Goal: Transaction & Acquisition: Purchase product/service

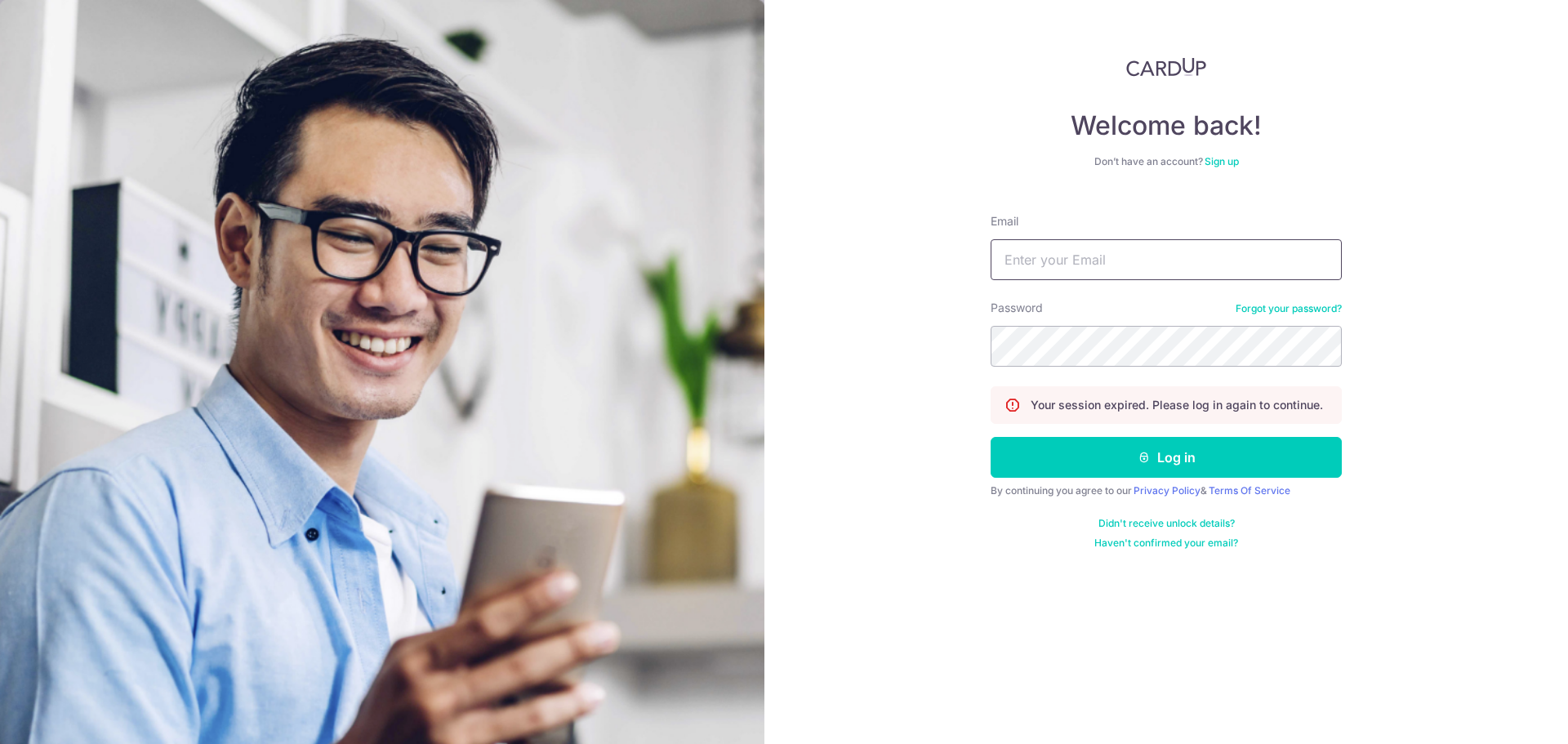
click at [1031, 275] on input "Email" at bounding box center [1166, 259] width 351 height 41
type input "cryeo94@gmail.com"
click at [991, 437] on button "Log in" at bounding box center [1166, 457] width 351 height 41
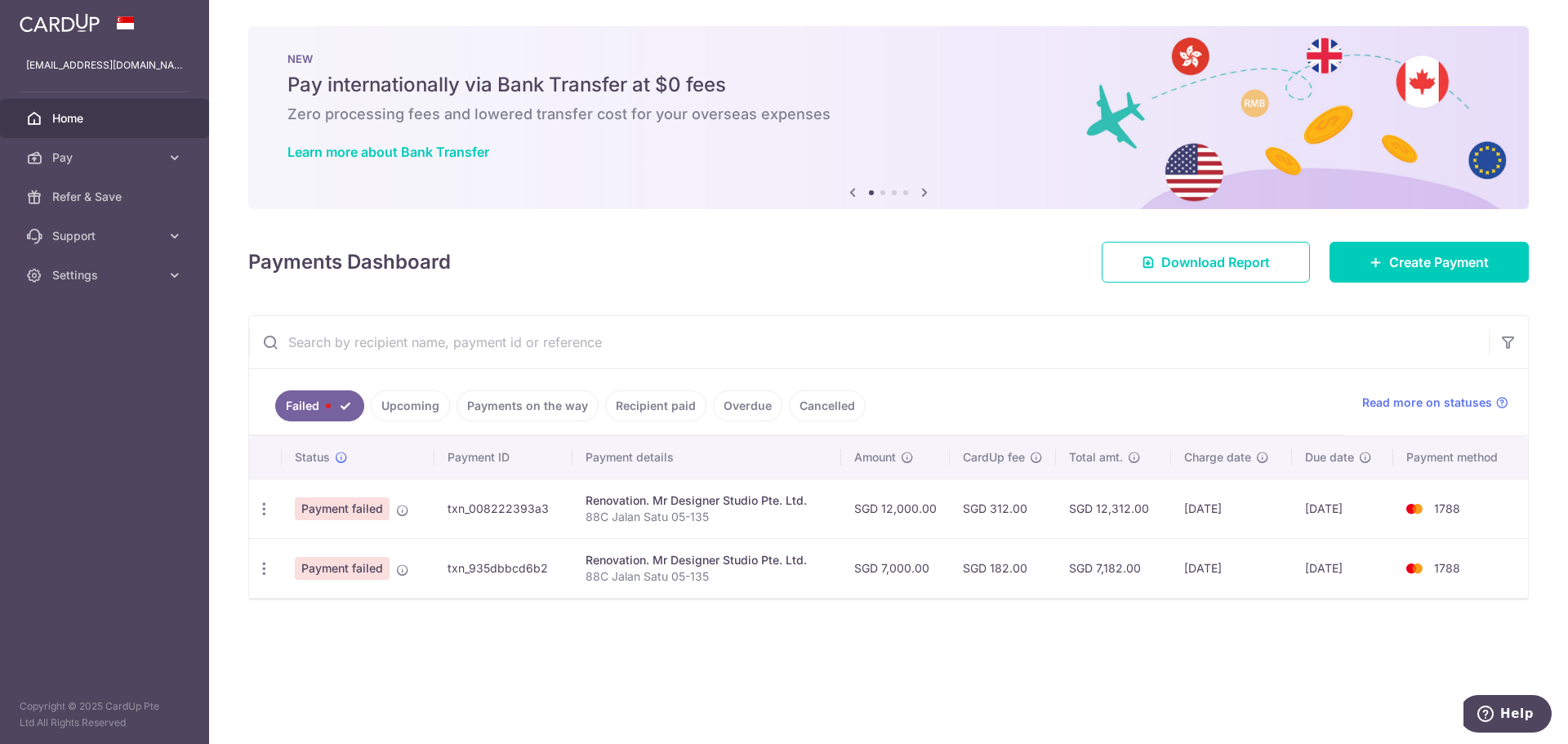
click at [406, 416] on link "Upcoming" at bounding box center [410, 406] width 79 height 31
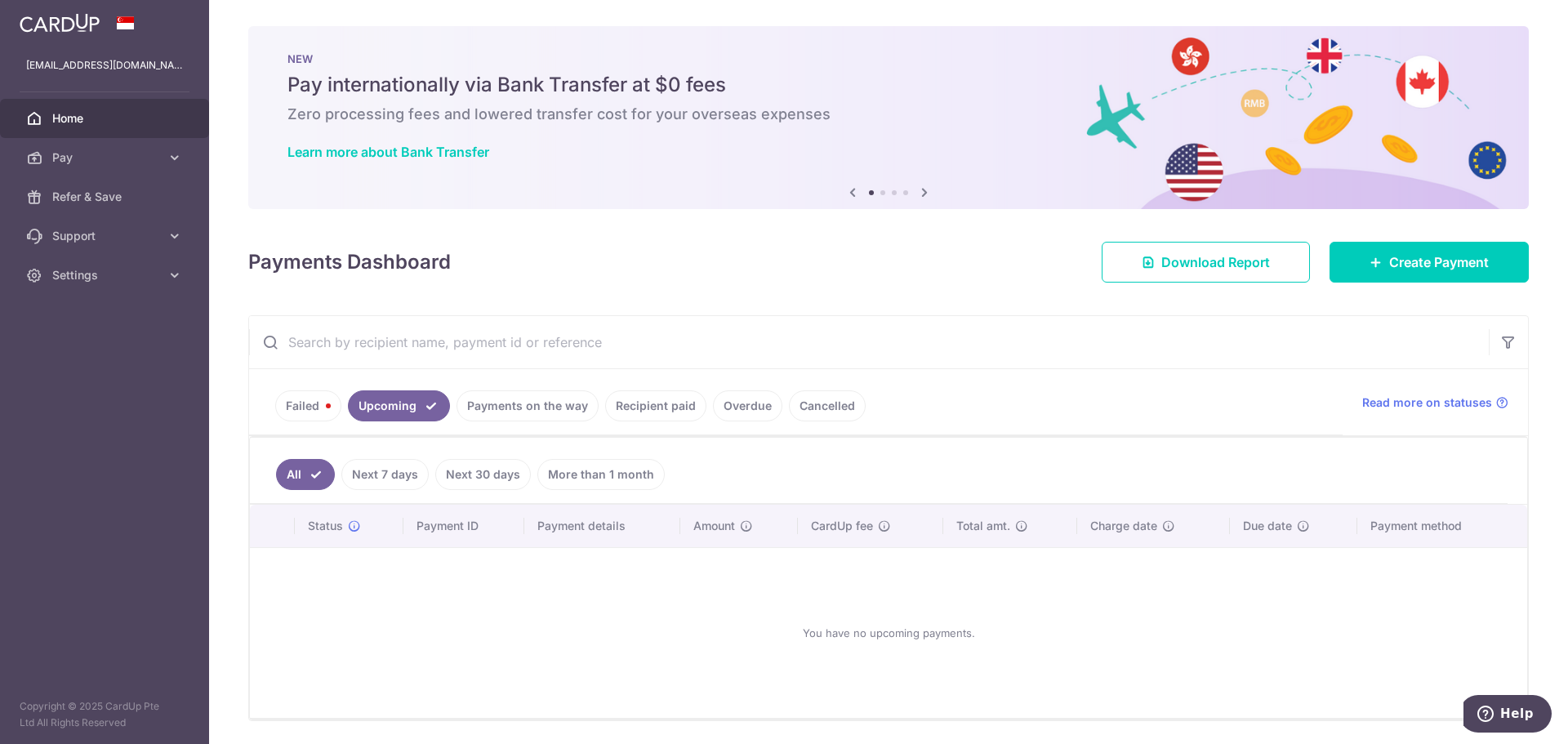
click at [496, 416] on link "Payments on the way" at bounding box center [527, 406] width 142 height 31
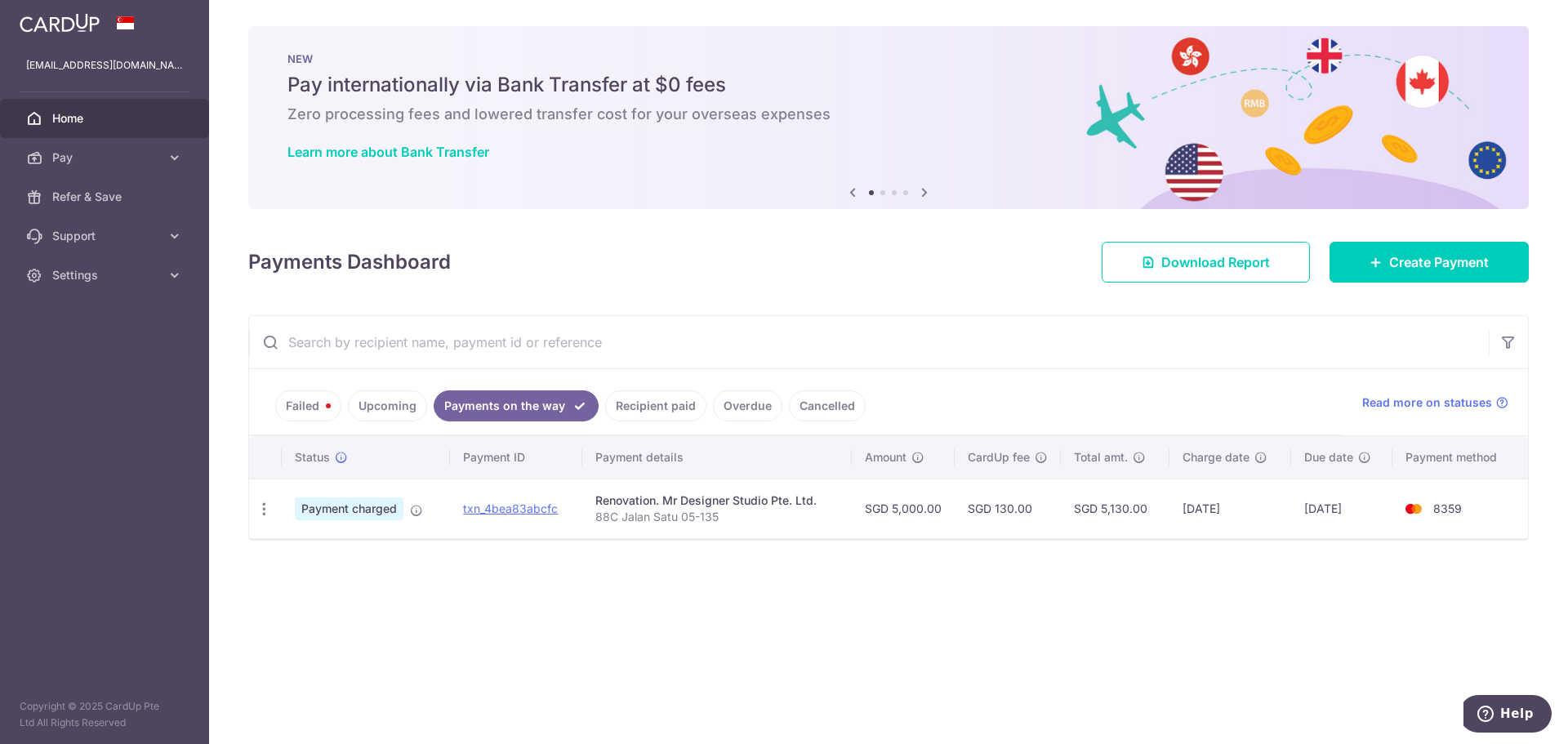
click at [658, 415] on link "Recipient paid" at bounding box center [656, 406] width 102 height 31
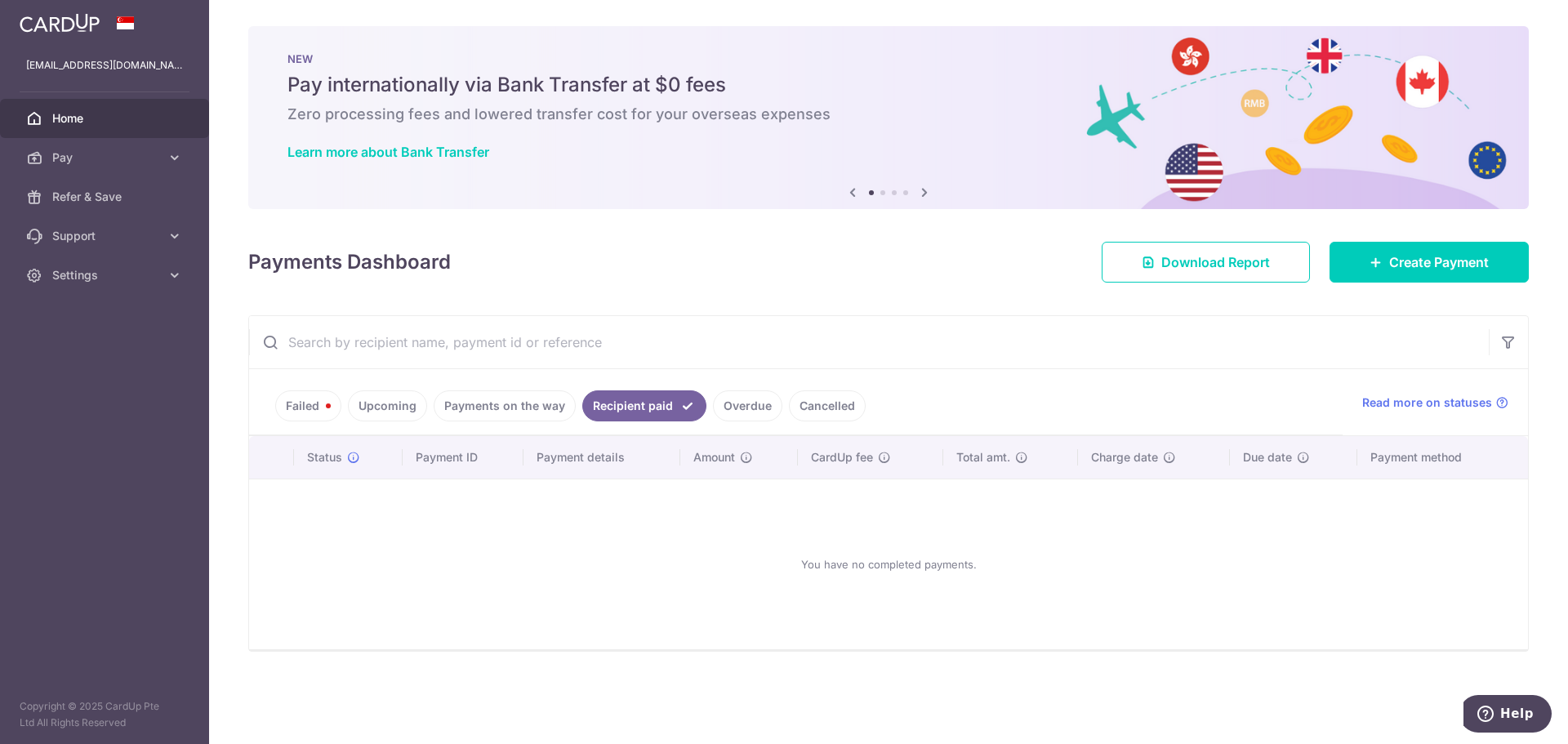
click at [742, 414] on link "Overdue" at bounding box center [747, 406] width 69 height 31
click at [811, 410] on link "Cancelled" at bounding box center [828, 406] width 77 height 31
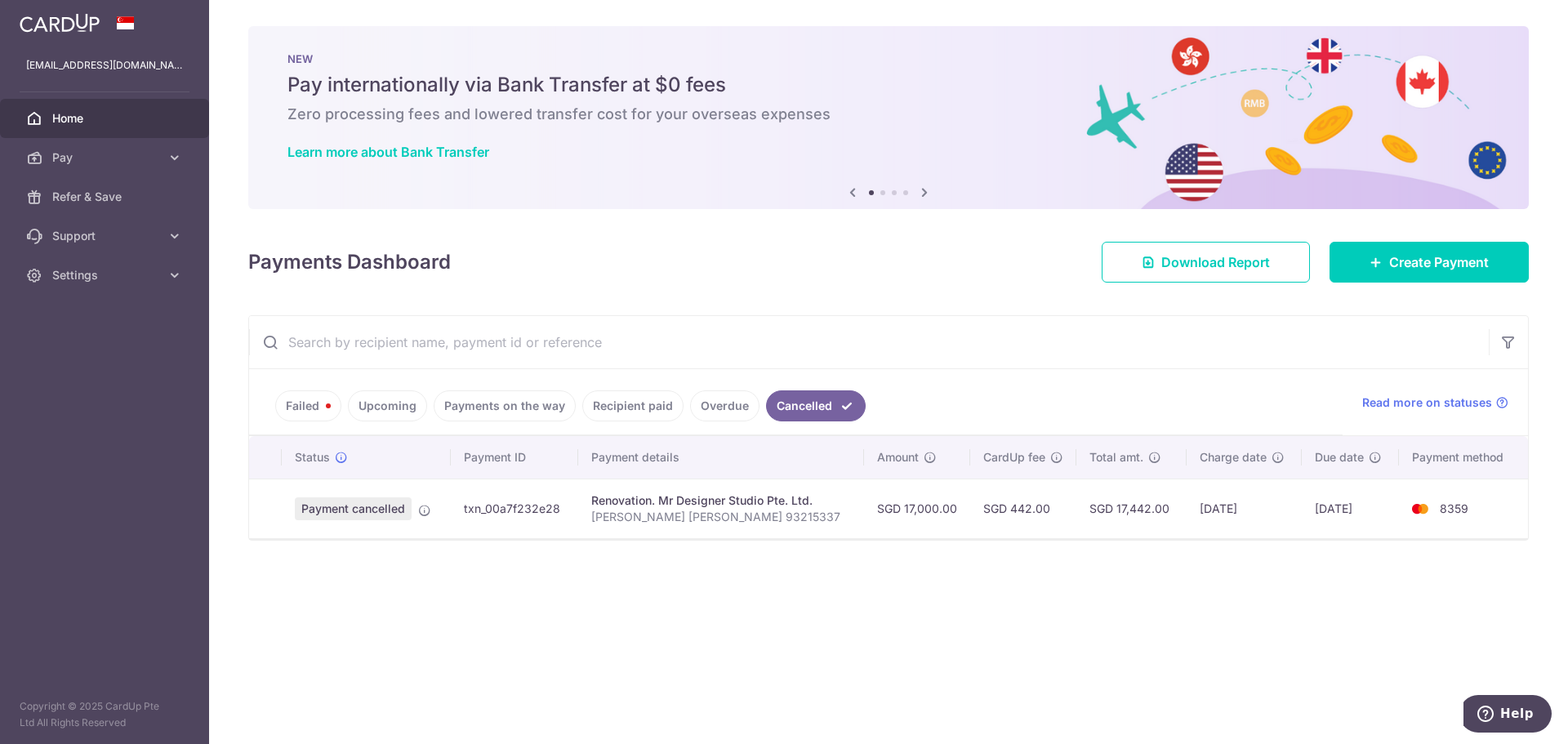
click at [320, 416] on link "Failed" at bounding box center [308, 406] width 67 height 31
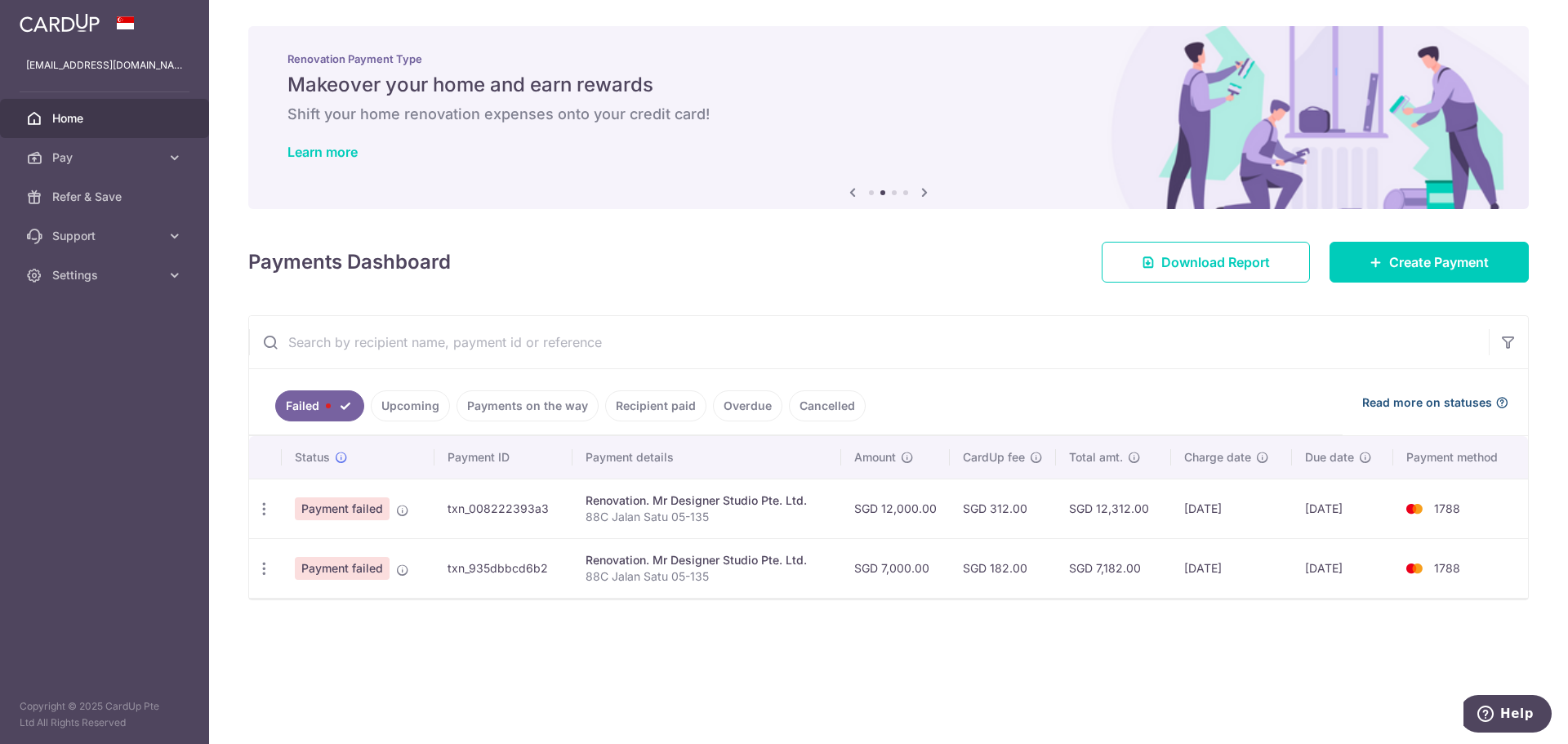
click at [1396, 405] on span "Read more on statuses" at bounding box center [1427, 402] width 130 height 17
click at [391, 413] on link "Upcoming" at bounding box center [410, 406] width 79 height 31
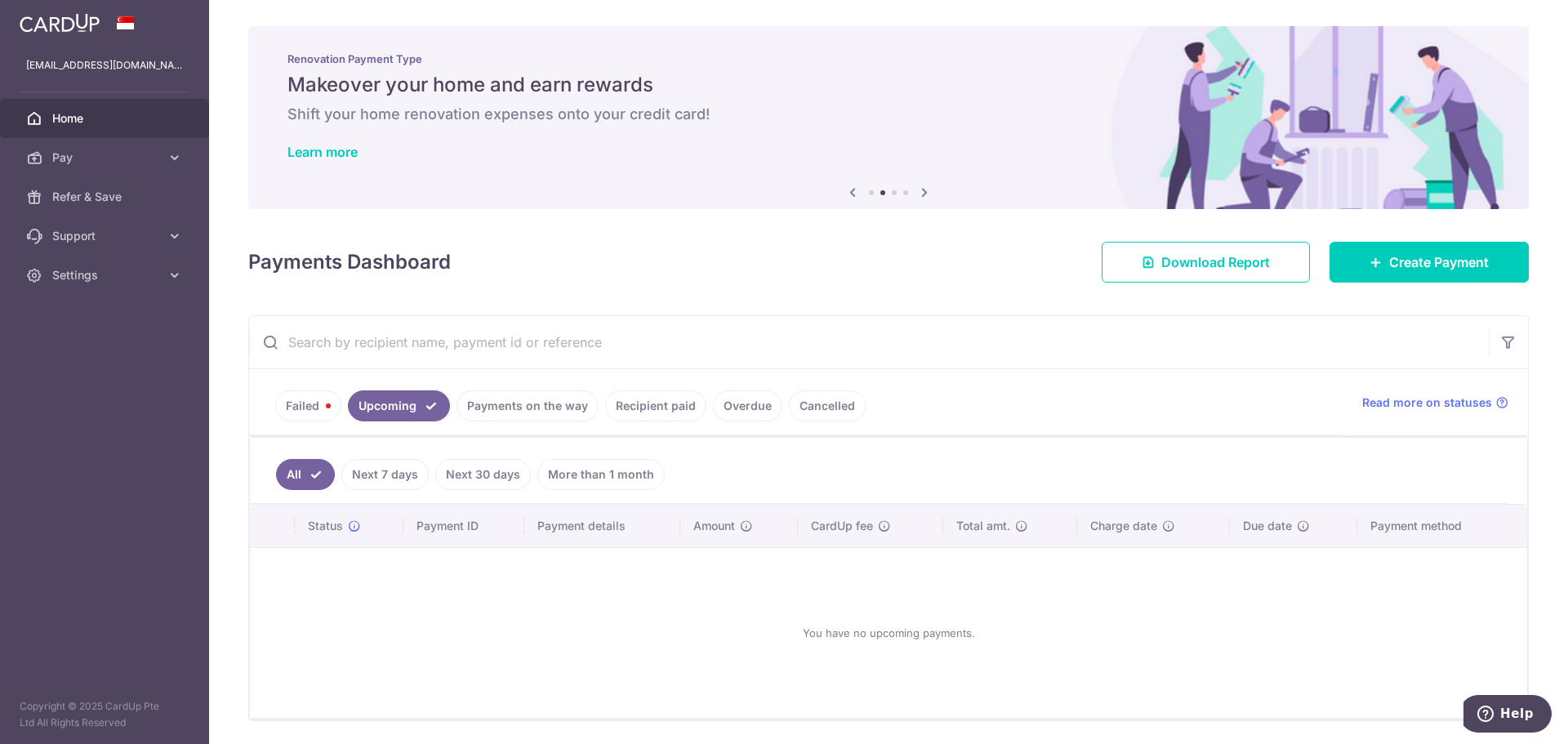
click at [296, 411] on link "Failed" at bounding box center [308, 406] width 67 height 31
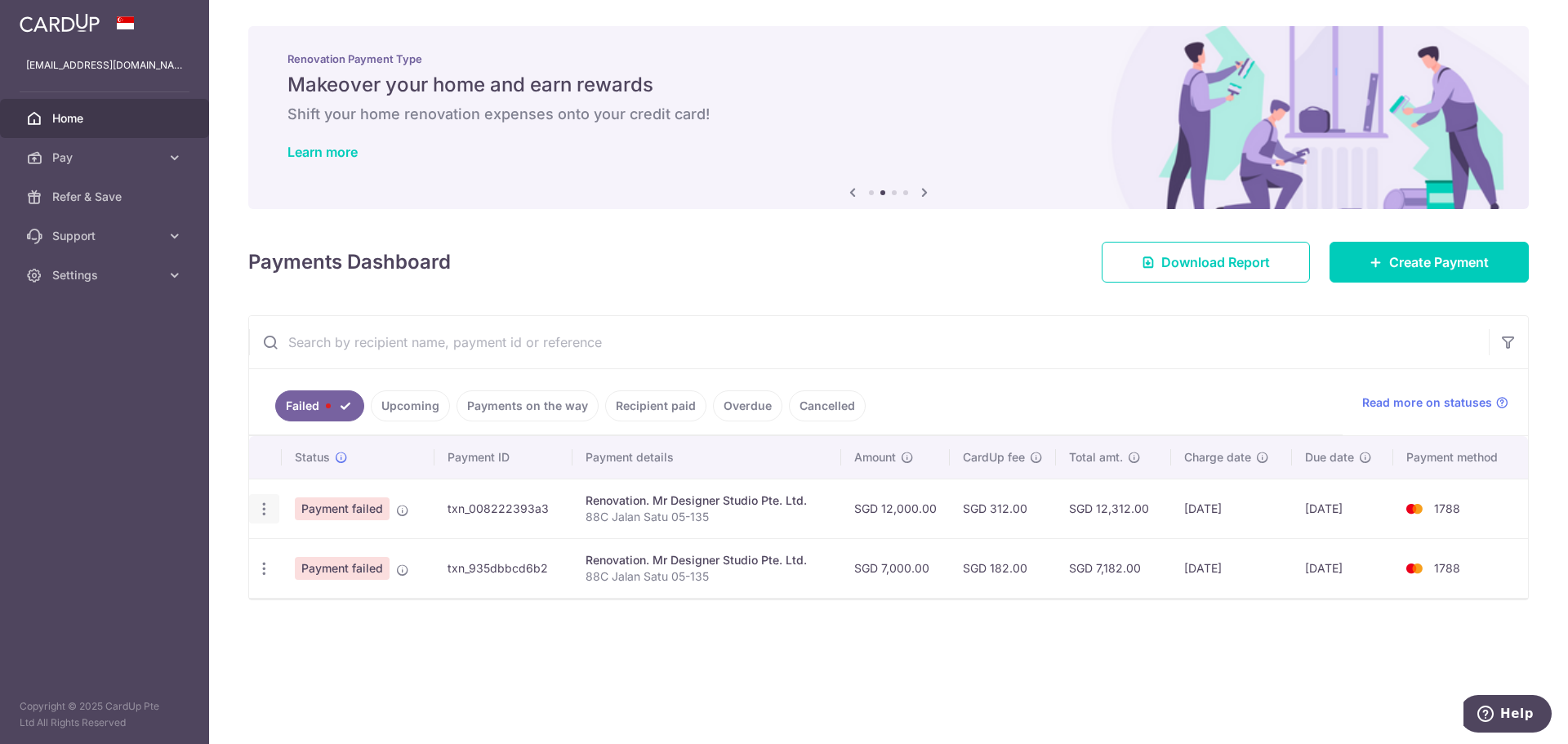
click at [267, 502] on icon "button" at bounding box center [265, 510] width 18 height 18
click at [1356, 254] on link "Create Payment" at bounding box center [1429, 262] width 199 height 41
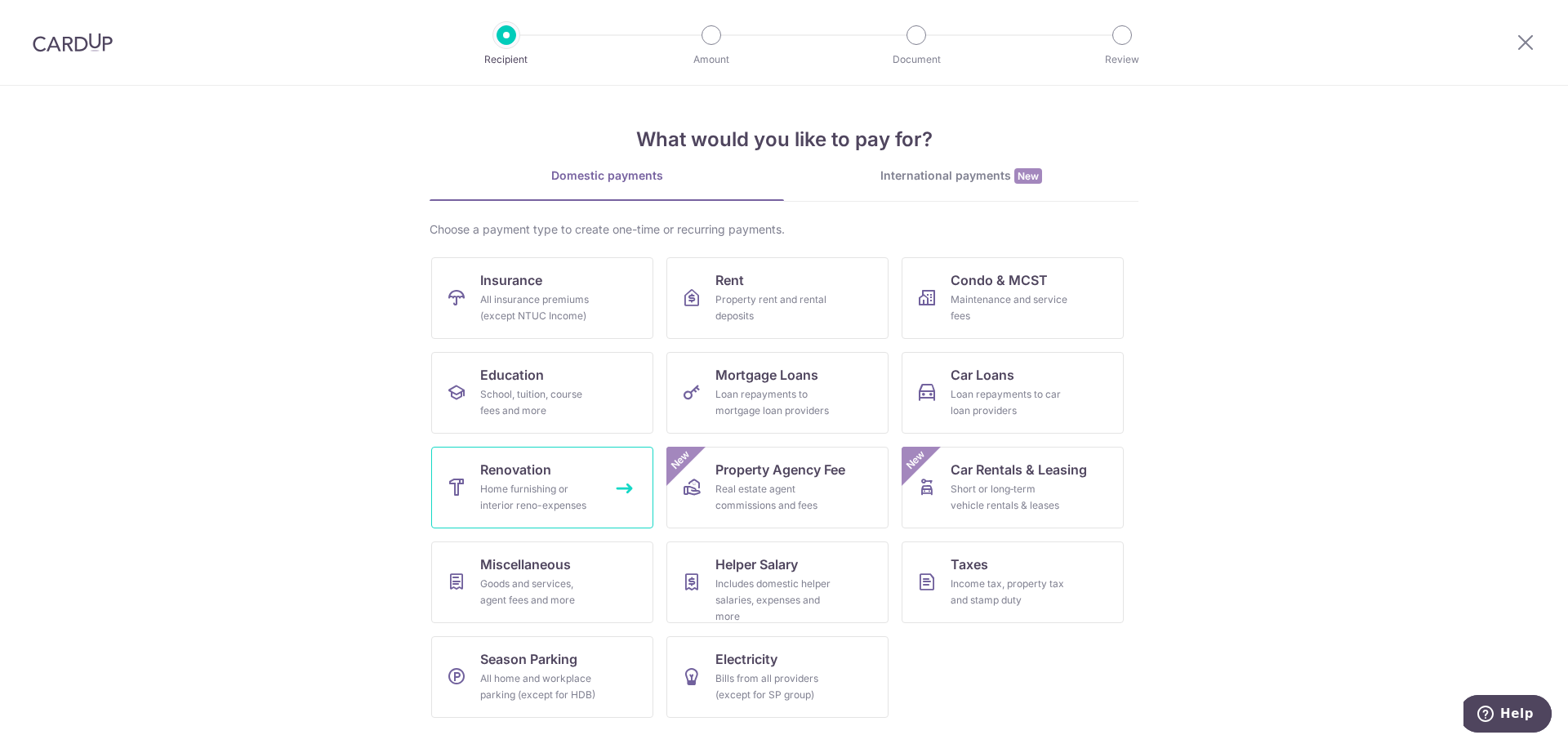
click at [575, 505] on div "Home furnishing or interior reno-expenses" at bounding box center [539, 497] width 117 height 32
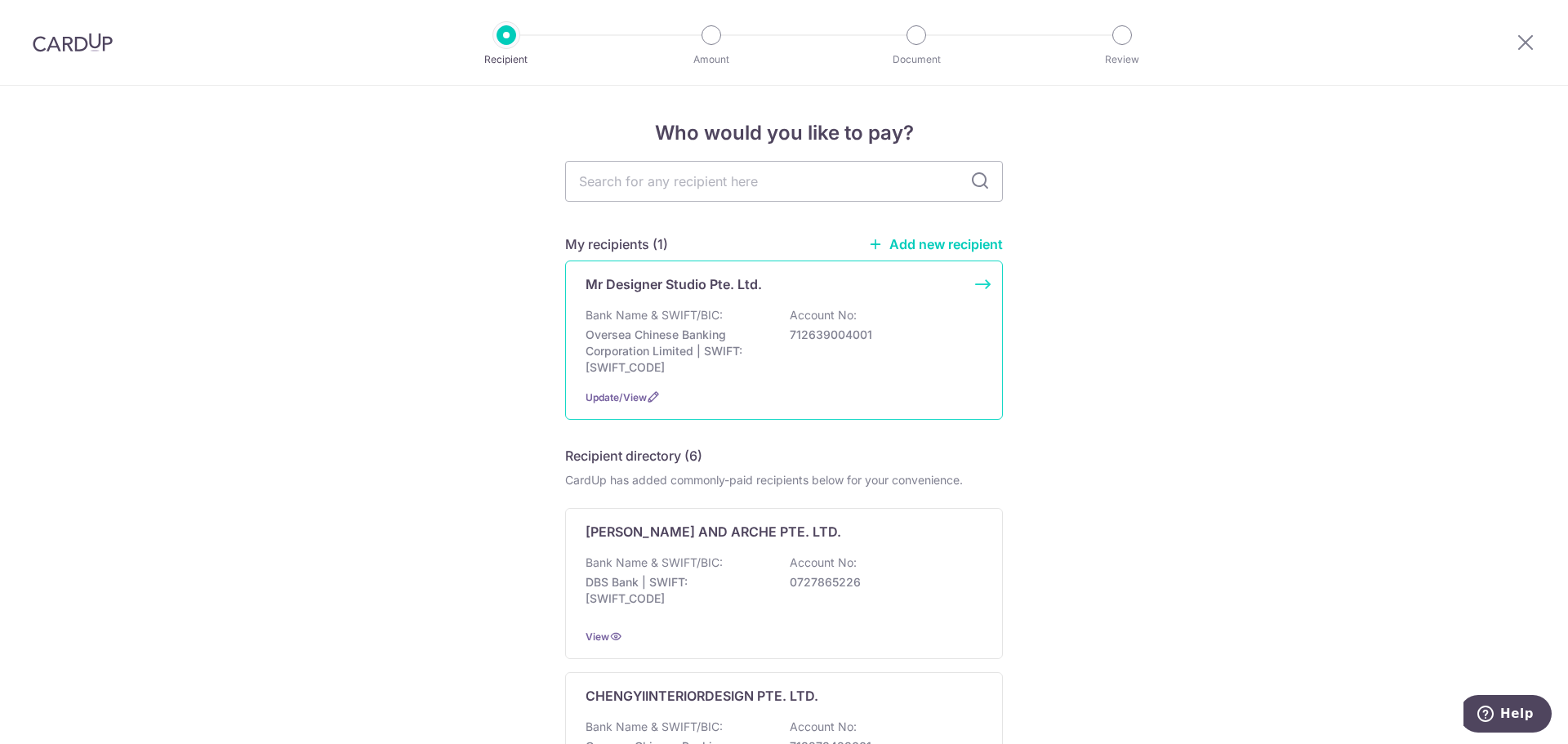
click at [702, 336] on p "Oversea Chinese Banking Corporation Limited | SWIFT: [SWIFT_CODE]" at bounding box center [676, 351] width 183 height 49
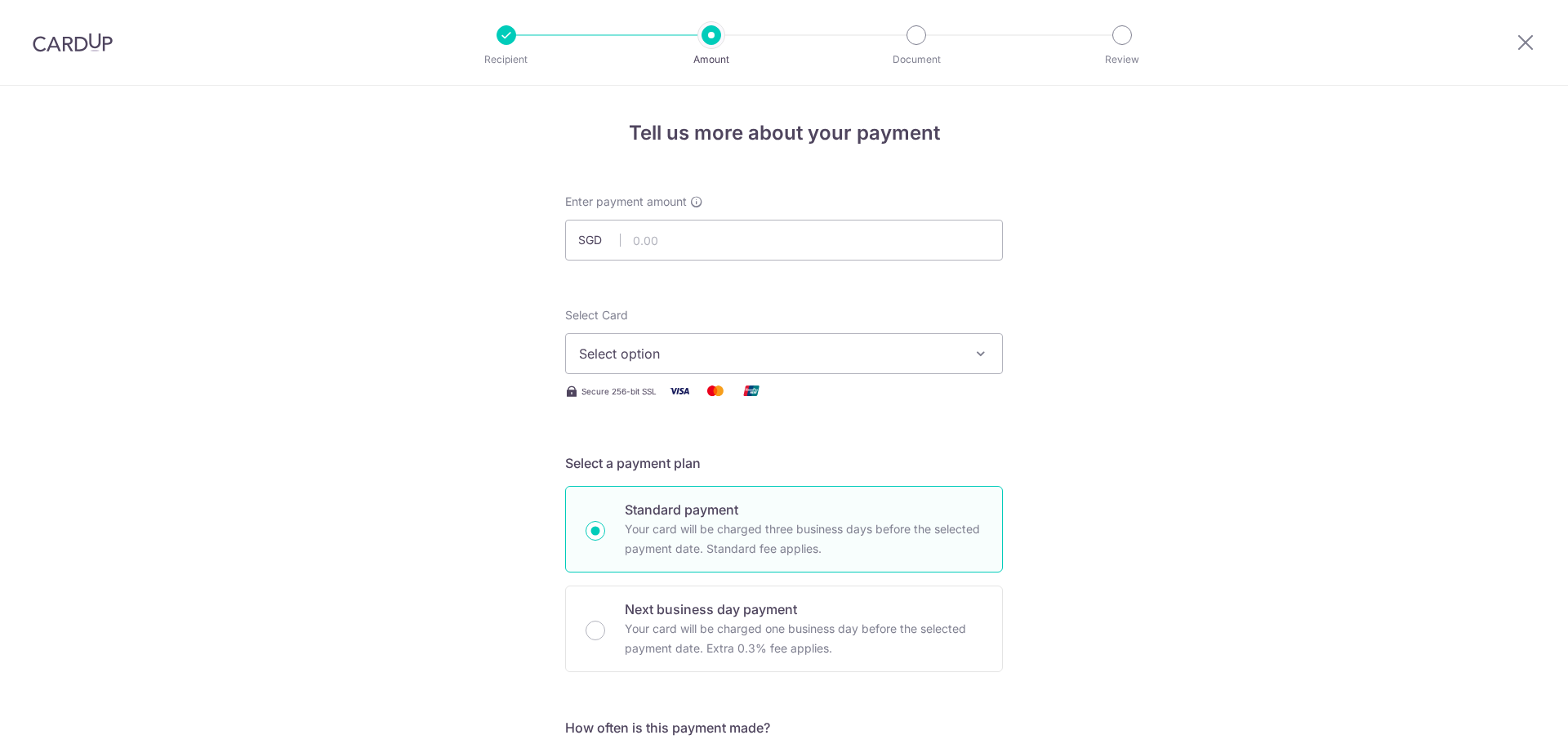
click at [709, 247] on input "text" at bounding box center [784, 240] width 438 height 41
type input "12,000.00"
click at [648, 364] on button "Select option" at bounding box center [784, 353] width 438 height 41
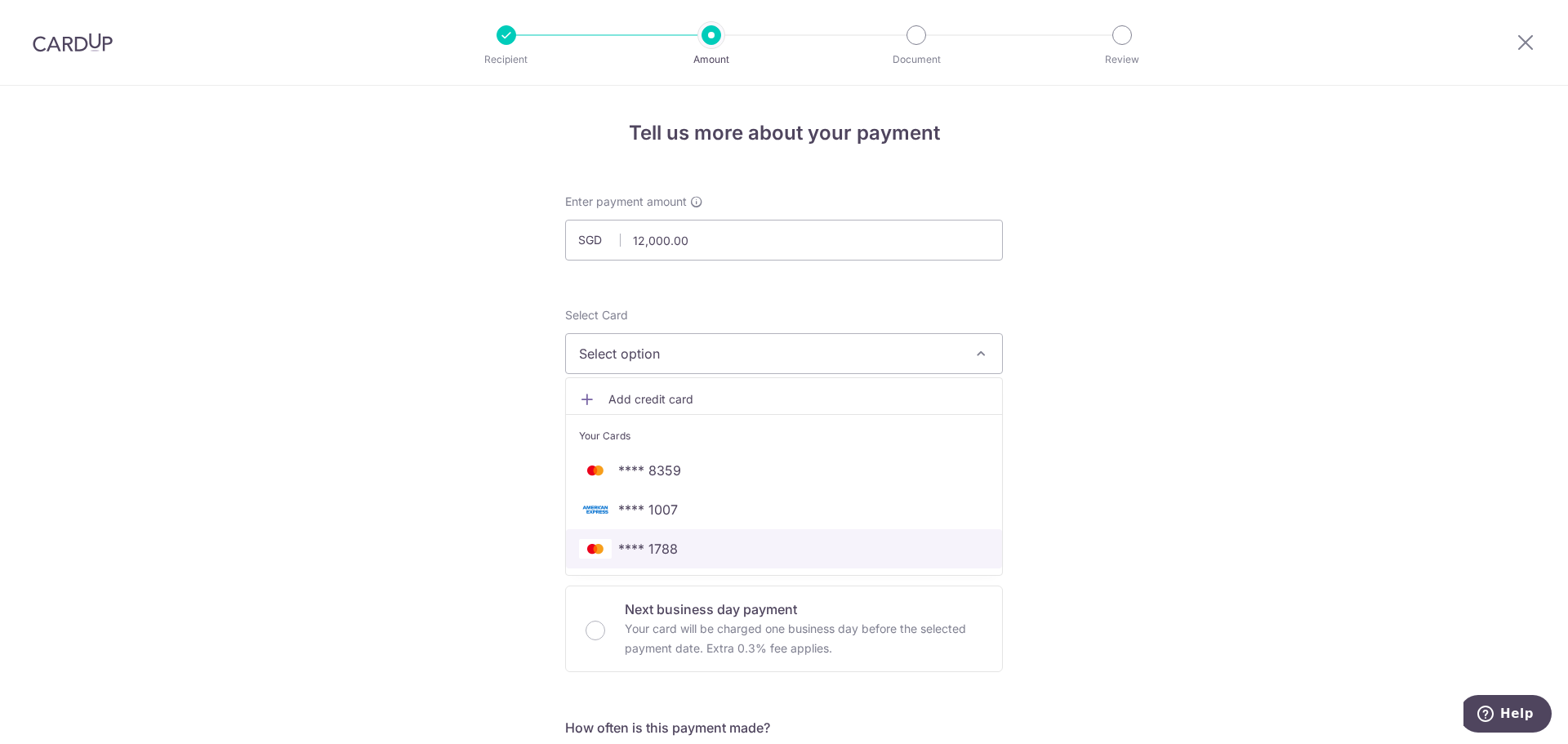
click at [665, 549] on span "**** 1788" at bounding box center [648, 549] width 60 height 19
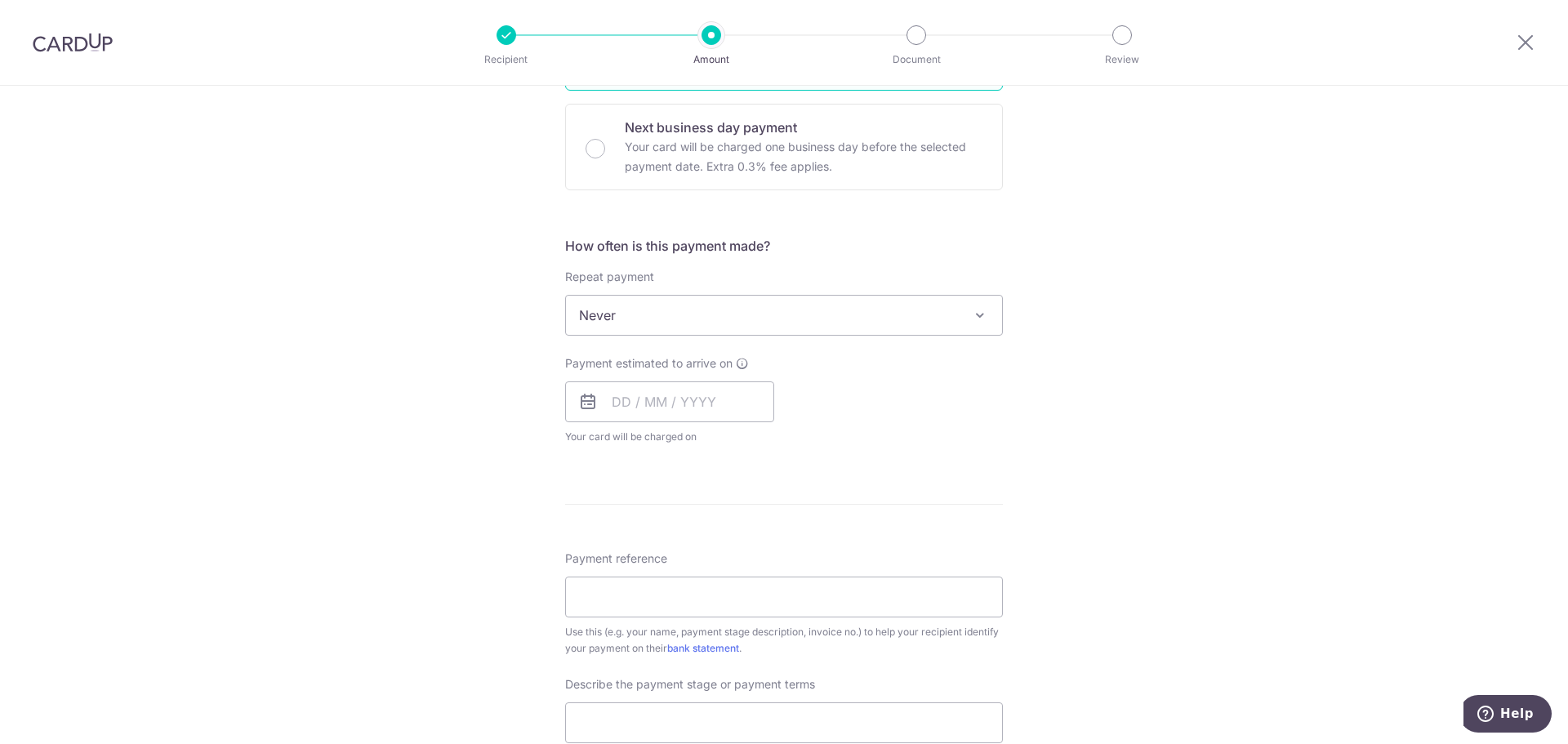
scroll to position [490, 0]
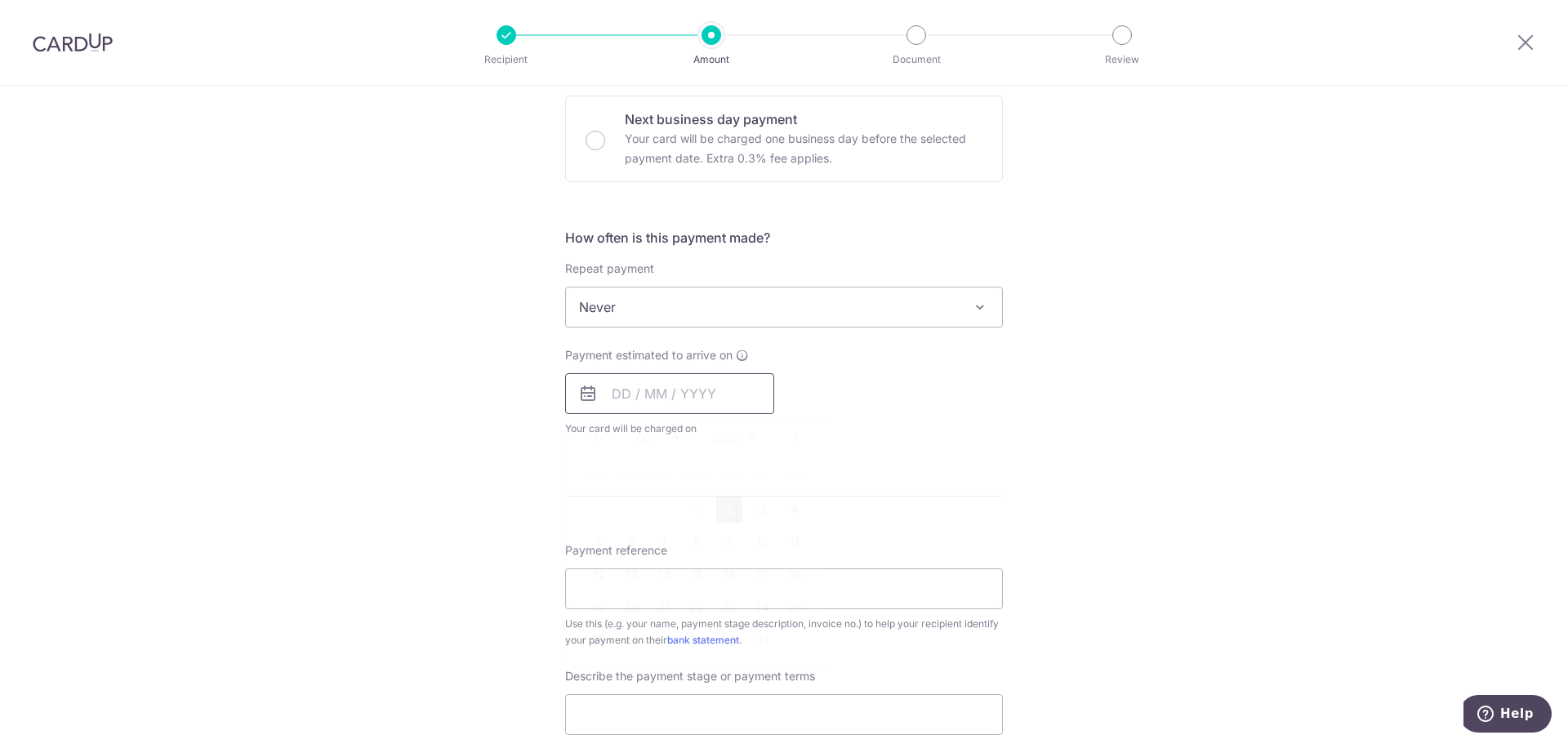
click at [658, 407] on input "text" at bounding box center [669, 393] width 209 height 41
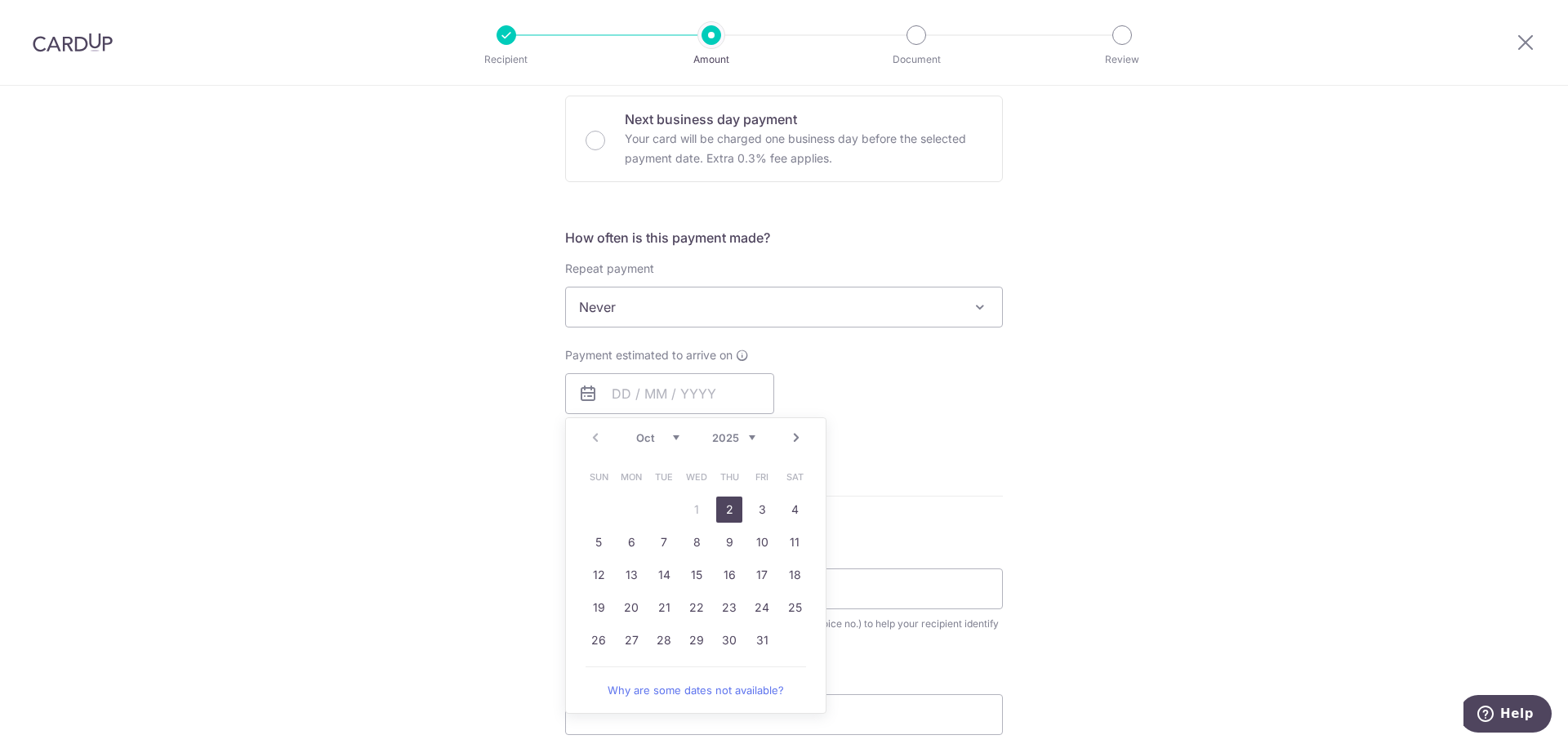
click at [720, 514] on link "2" at bounding box center [730, 510] width 26 height 26
type input "02/10/2025"
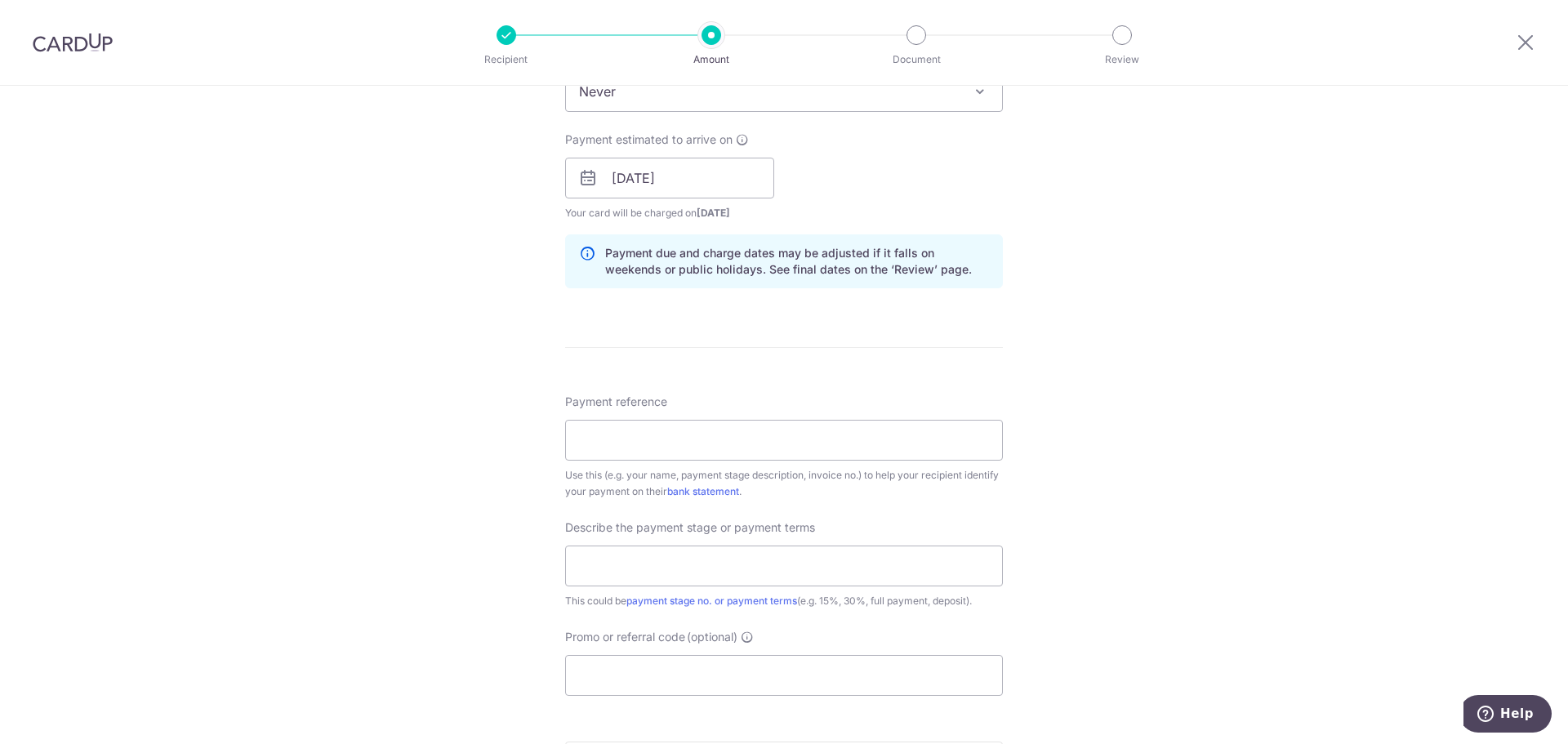
scroll to position [735, 0]
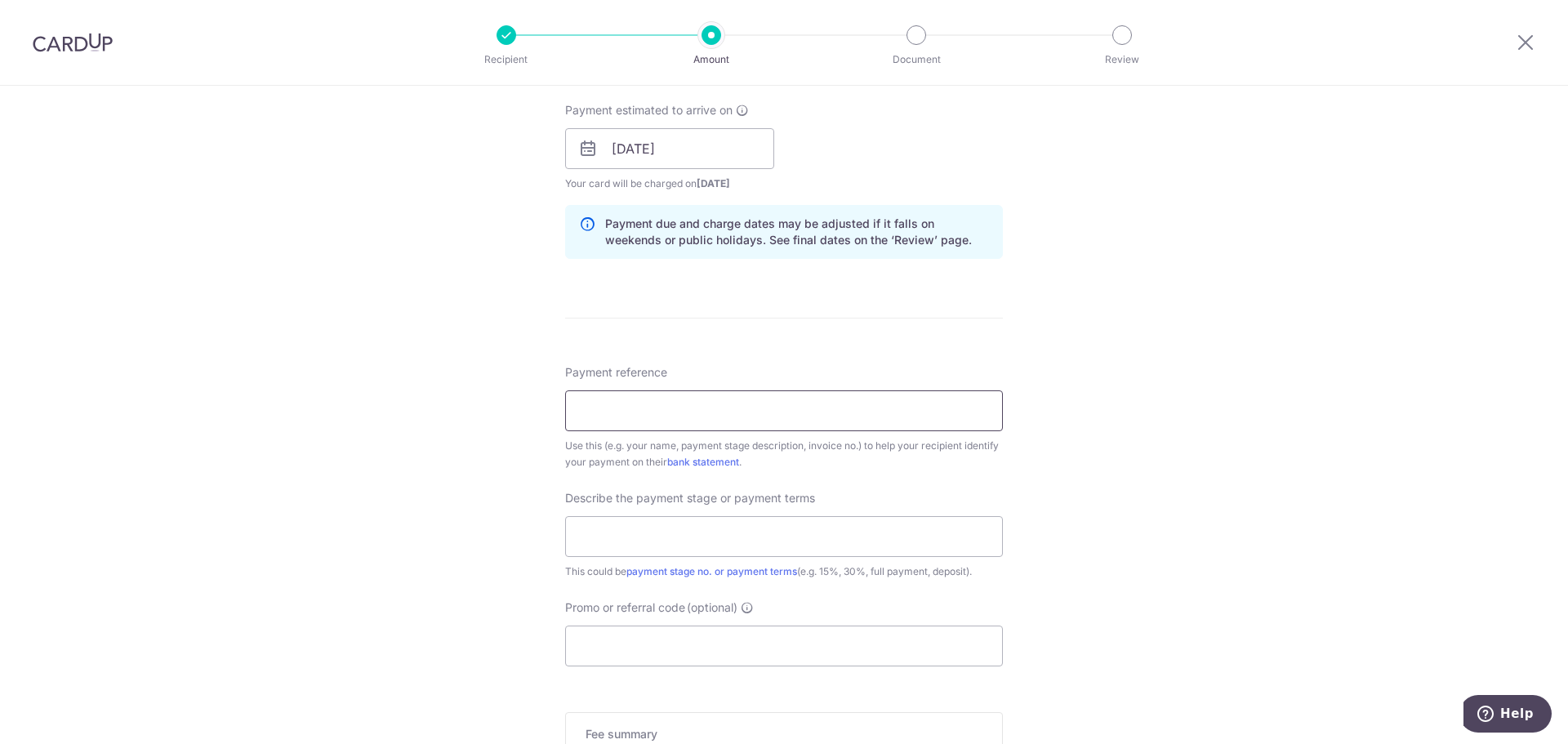
click at [730, 412] on input "Payment reference" at bounding box center [784, 411] width 438 height 41
type input "88C Jalan Satu 05-135"
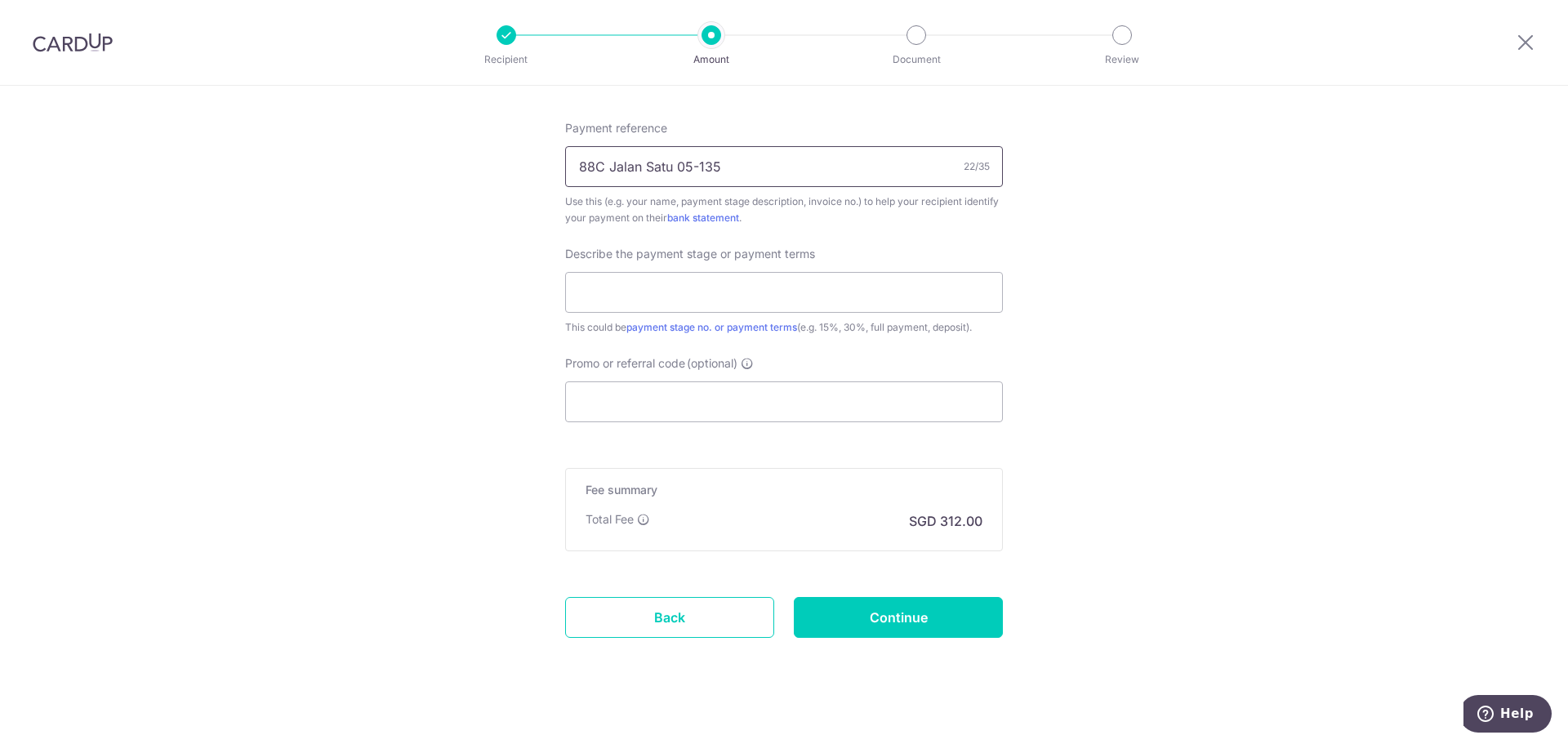
scroll to position [981, 0]
click at [696, 289] on input "text" at bounding box center [784, 292] width 438 height 41
type input "12000 out of 29500 (50%)"
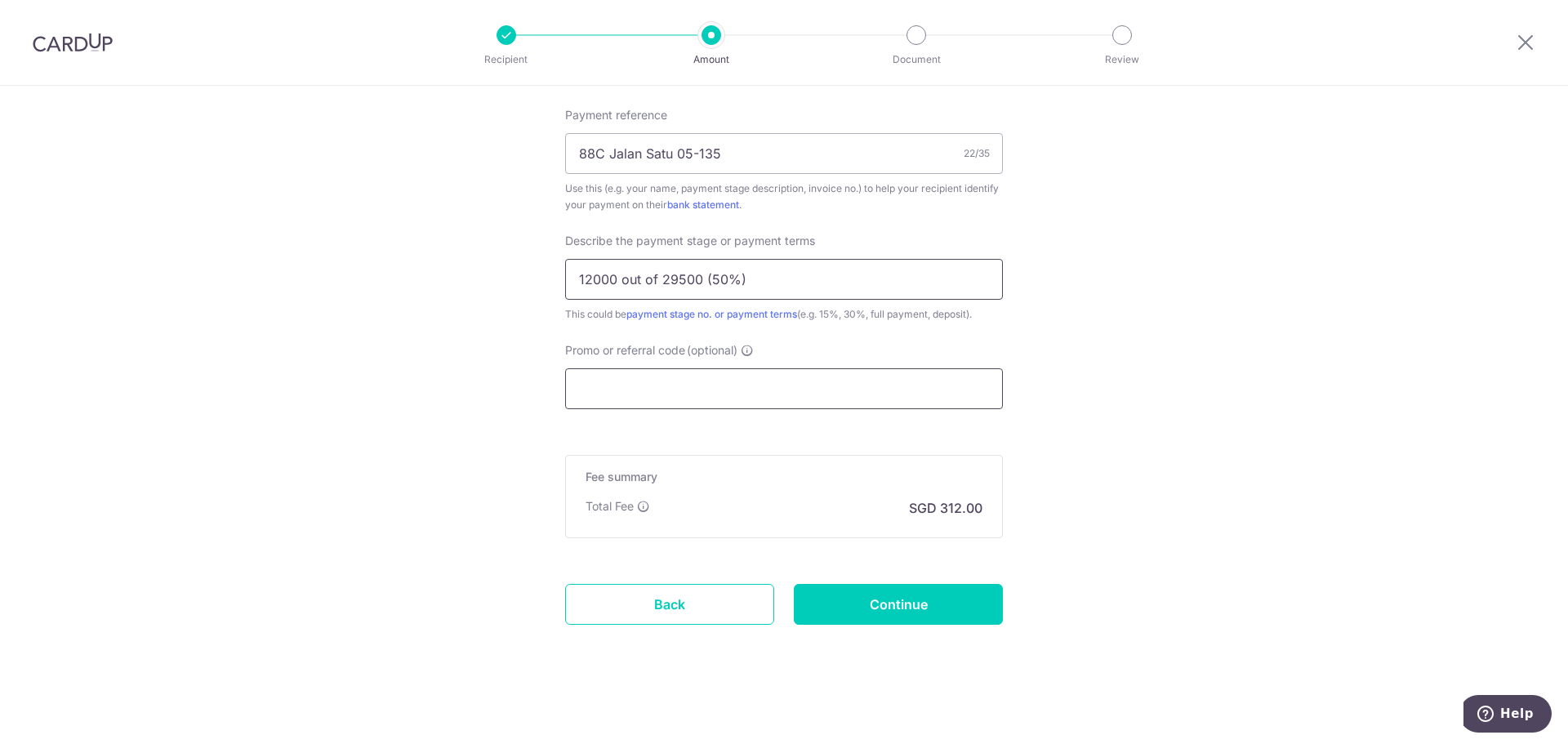
scroll to position [996, 0]
click at [670, 399] on input "Promo or referral code (optional)" at bounding box center [784, 386] width 438 height 41
click at [878, 603] on input "Continue" at bounding box center [898, 601] width 209 height 41
type input "Create Schedule"
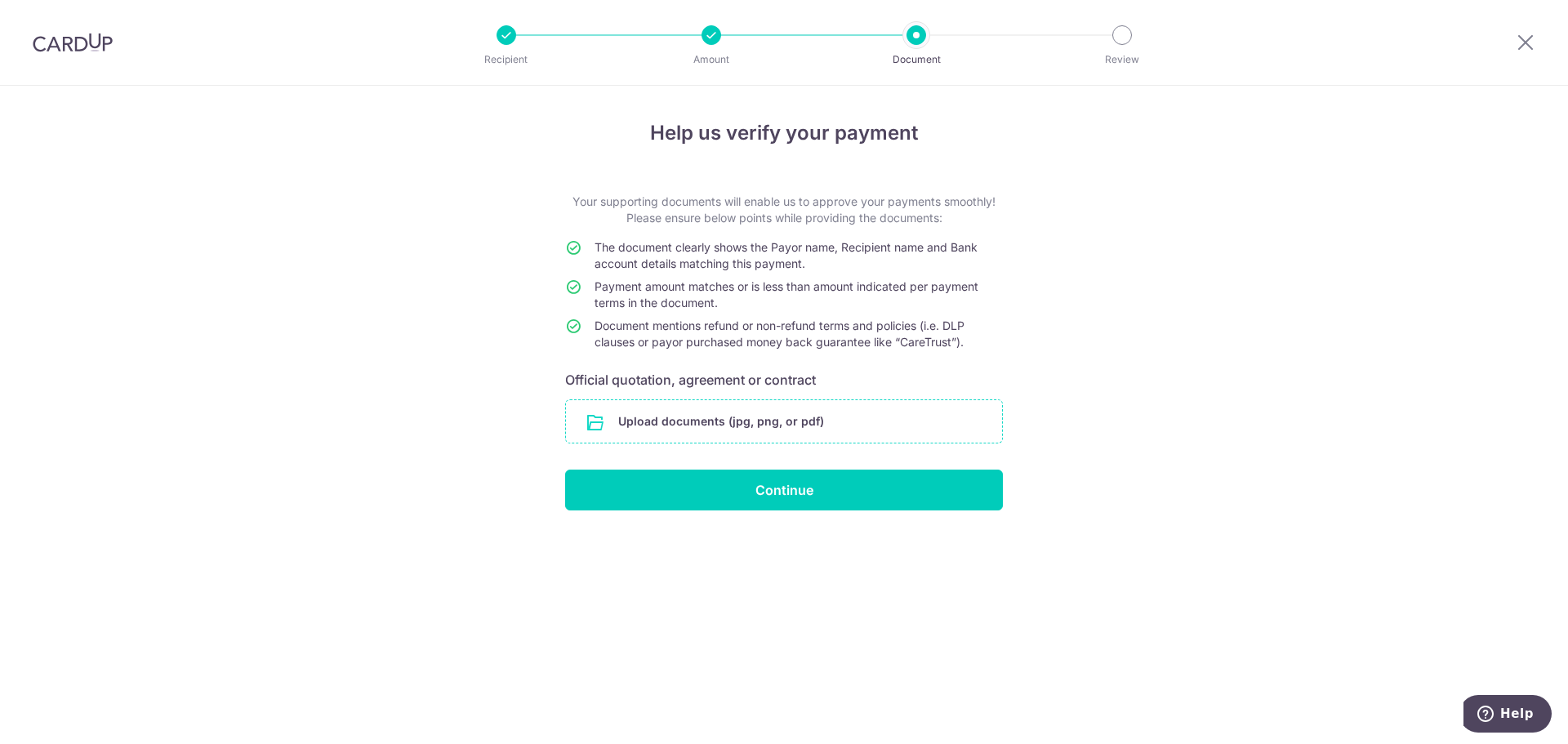
click at [742, 436] on input "file" at bounding box center [784, 422] width 436 height 42
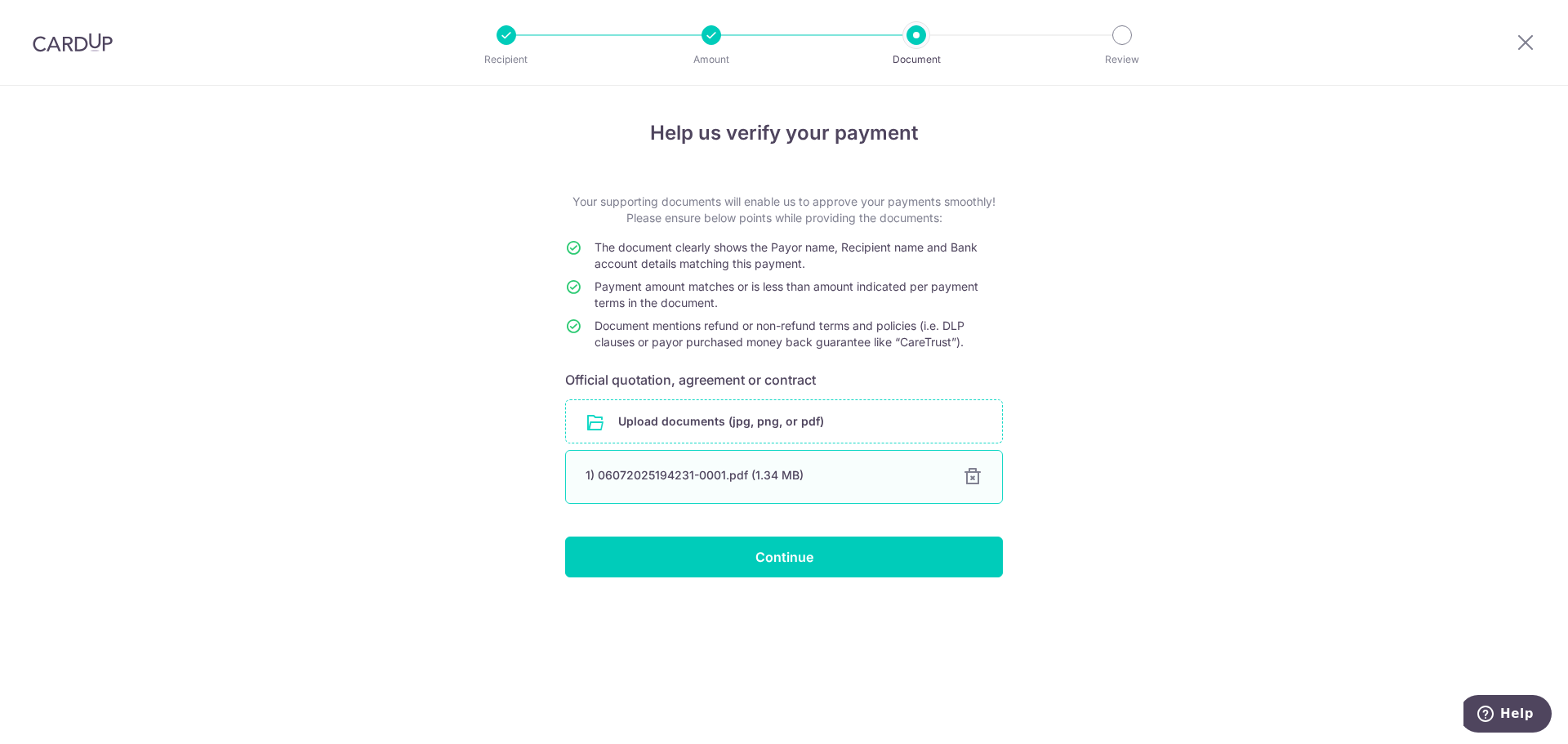
click at [733, 472] on div "1) 06072025194231-0001.pdf (1.34 MB)" at bounding box center [764, 475] width 357 height 17
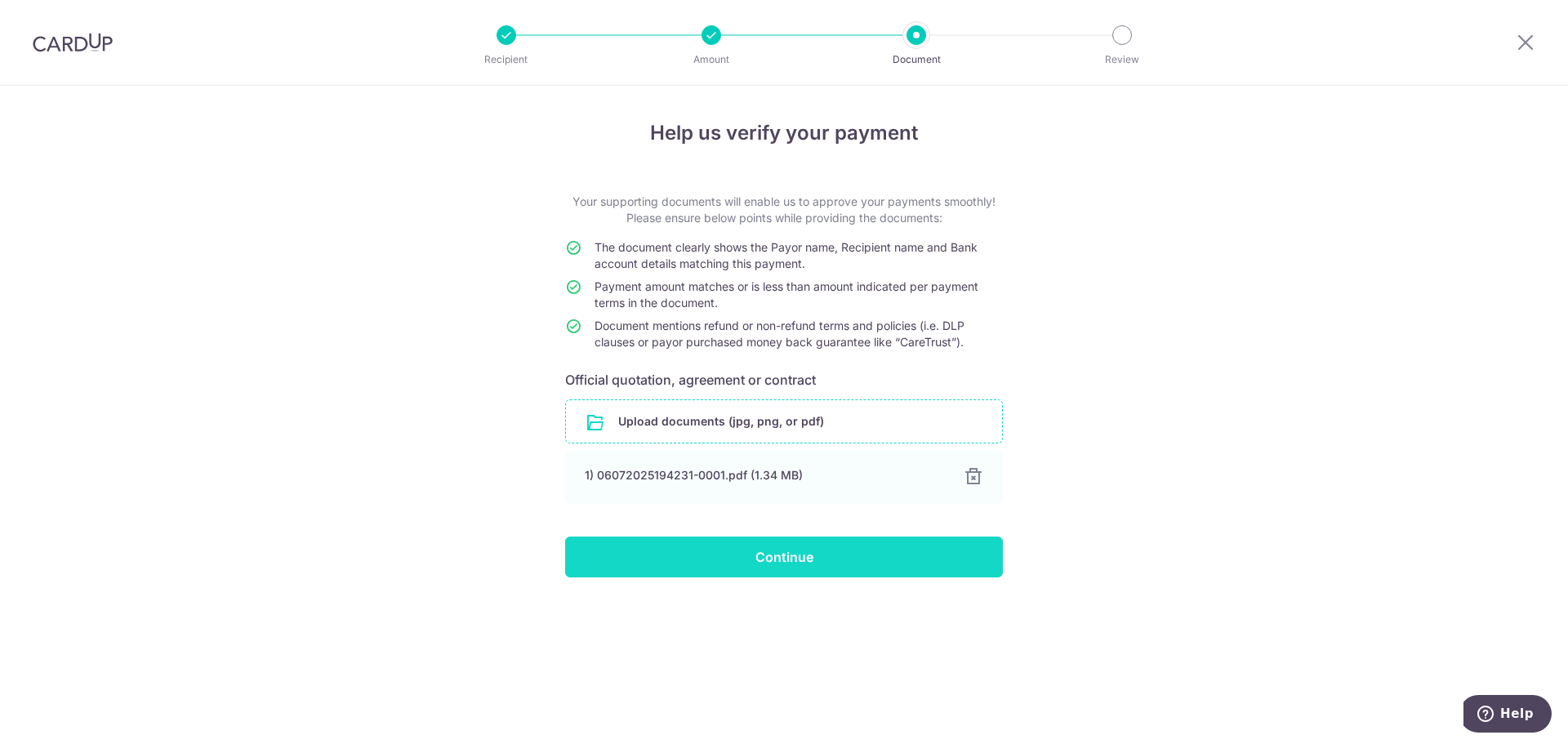
click at [816, 548] on input "Continue" at bounding box center [784, 557] width 438 height 41
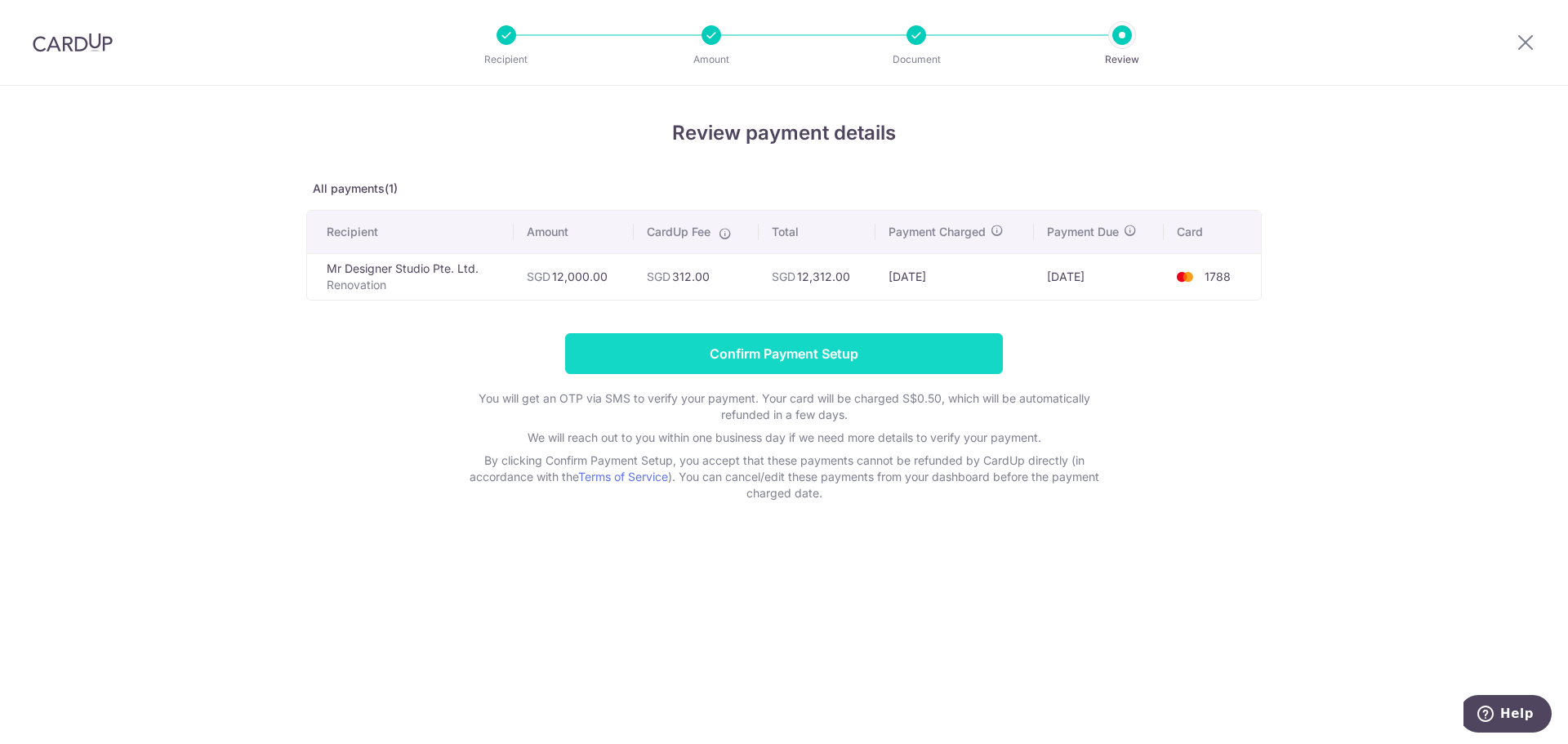
click at [706, 356] on input "Confirm Payment Setup" at bounding box center [784, 353] width 438 height 41
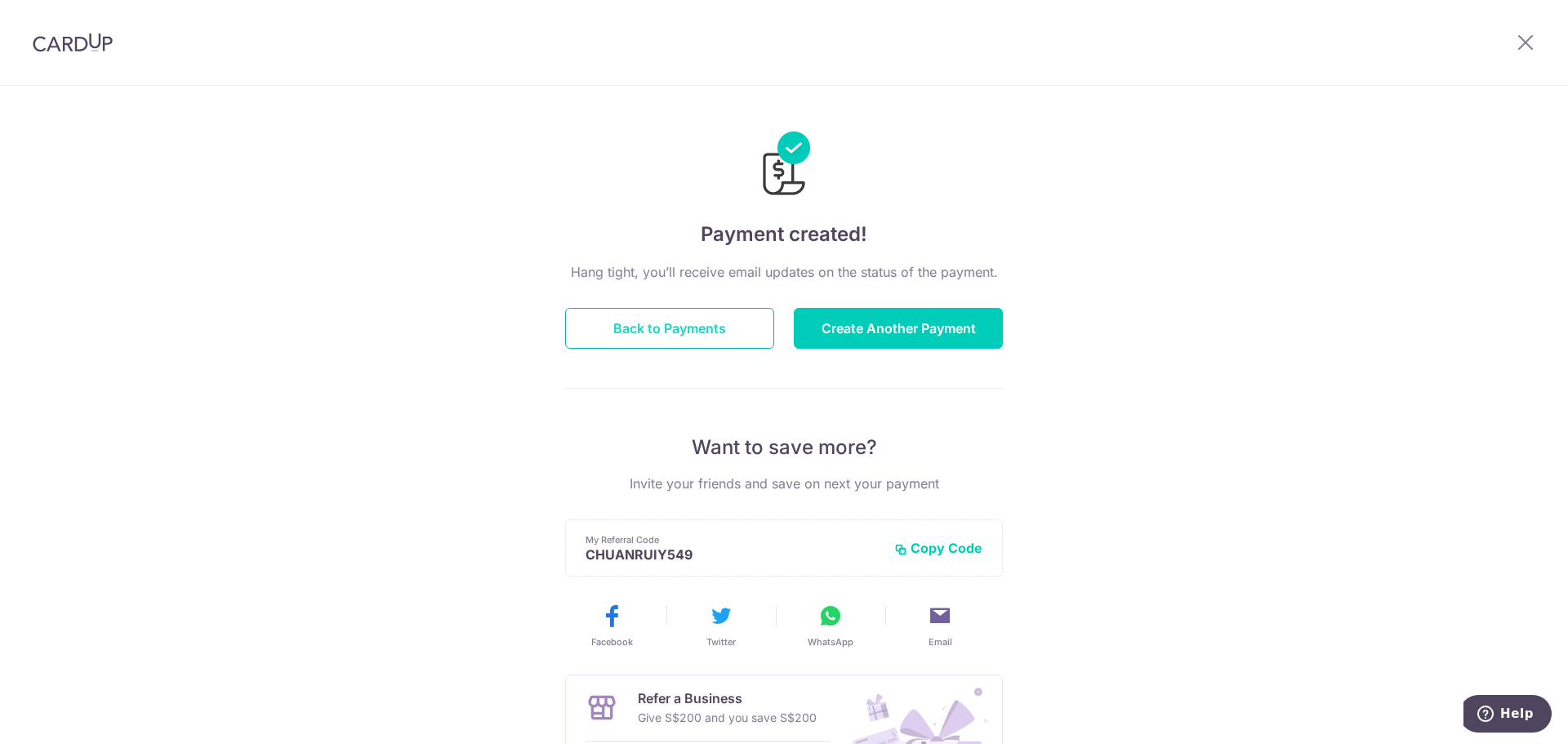
click at [718, 341] on button "Back to Payments" at bounding box center [669, 328] width 209 height 41
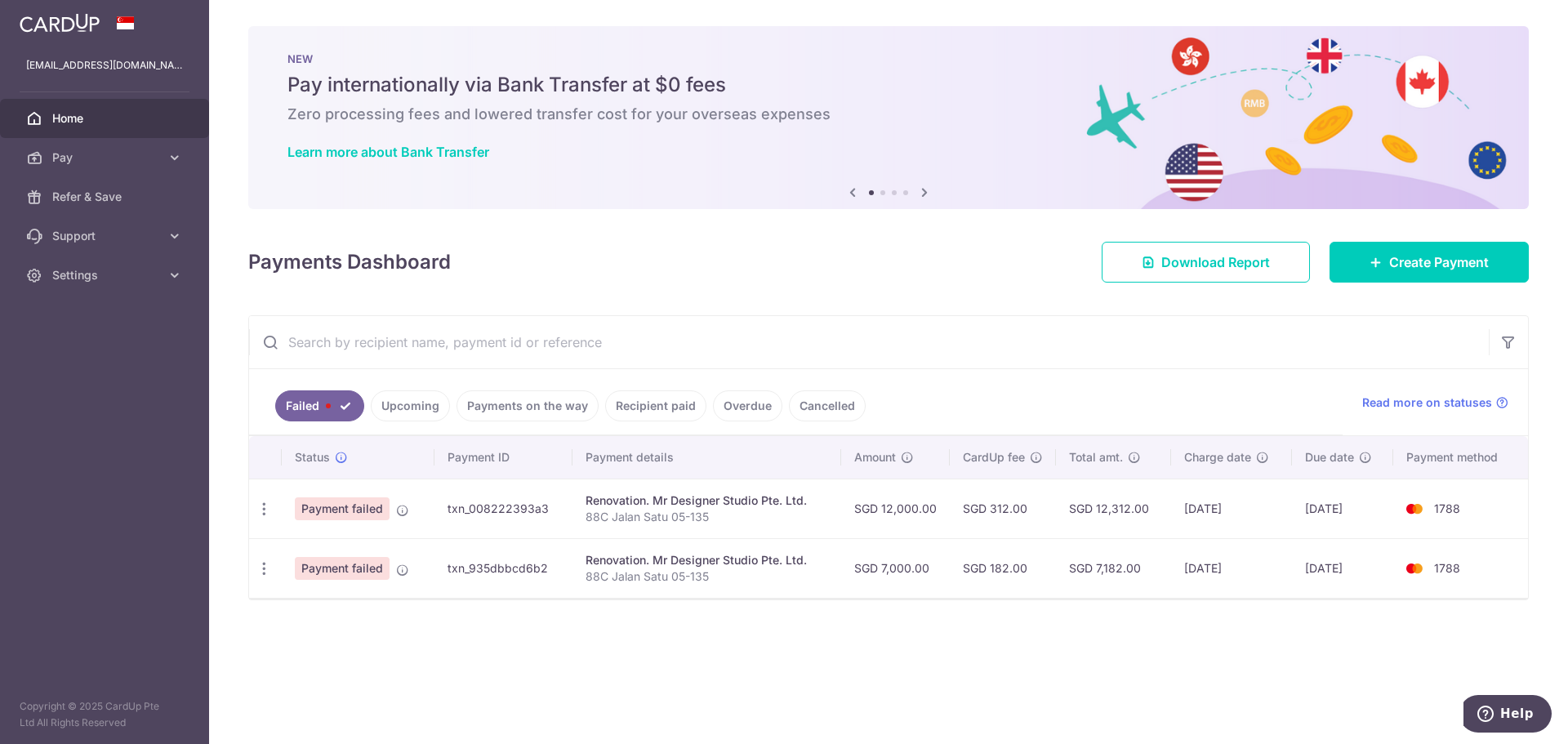
click at [410, 397] on link "Upcoming" at bounding box center [410, 406] width 79 height 31
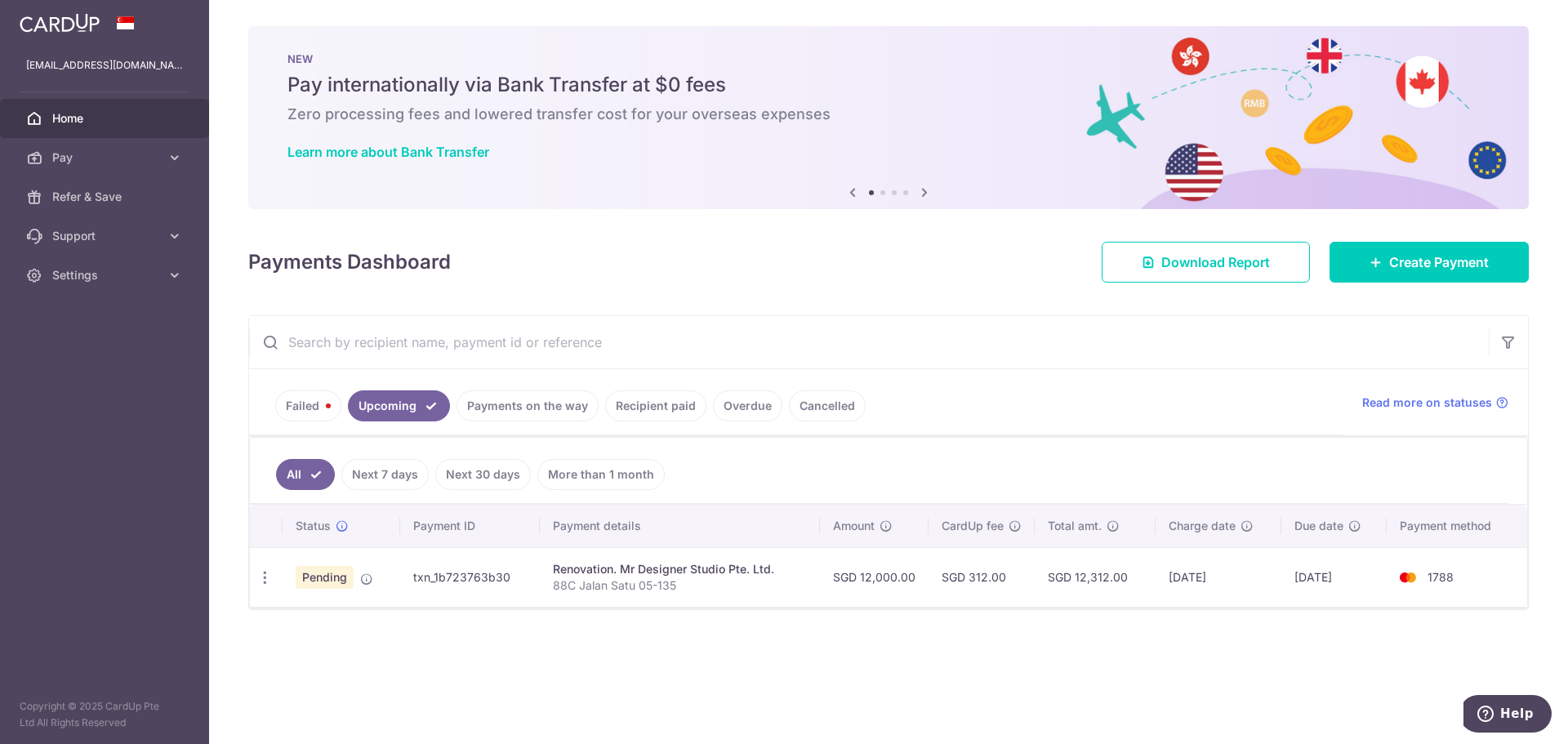
click at [307, 418] on link "Failed" at bounding box center [308, 406] width 67 height 31
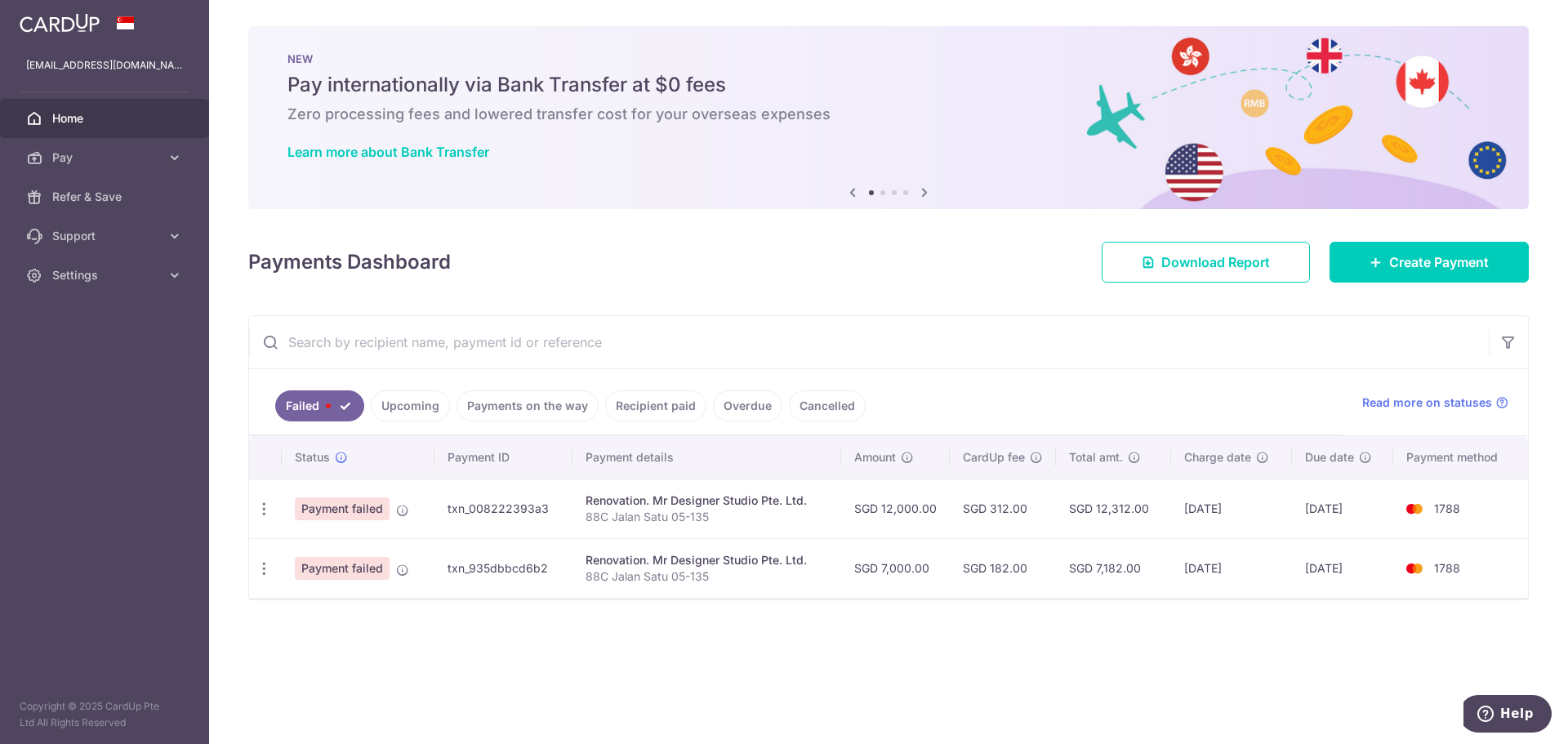
click at [505, 407] on link "Payments on the way" at bounding box center [527, 406] width 142 height 31
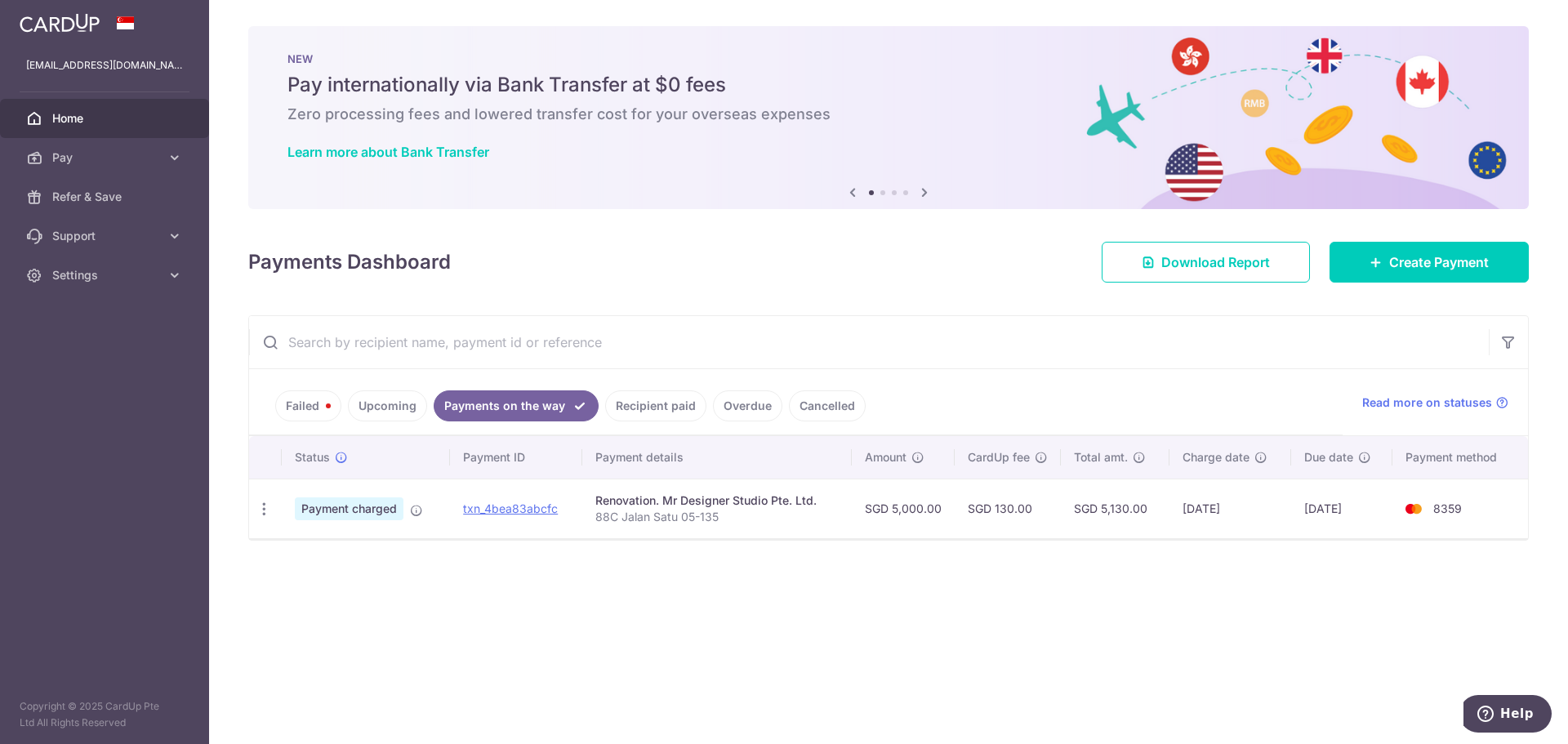
click at [406, 400] on link "Upcoming" at bounding box center [387, 406] width 79 height 31
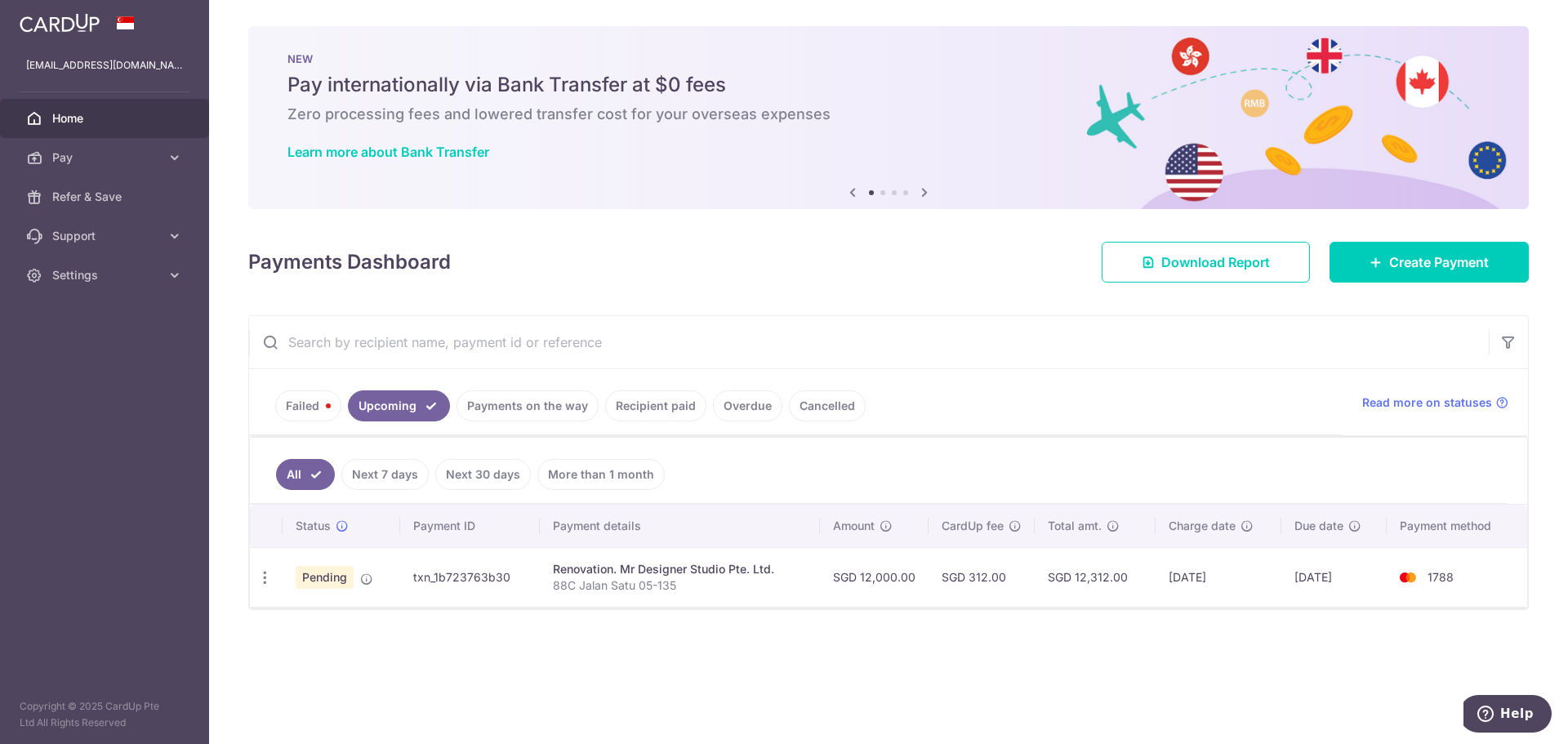
click at [292, 388] on ul "Failed Upcoming Payments on the way Recipient paid Overdue Cancelled" at bounding box center [795, 402] width 1093 height 67
click at [293, 404] on link "Failed" at bounding box center [308, 406] width 67 height 31
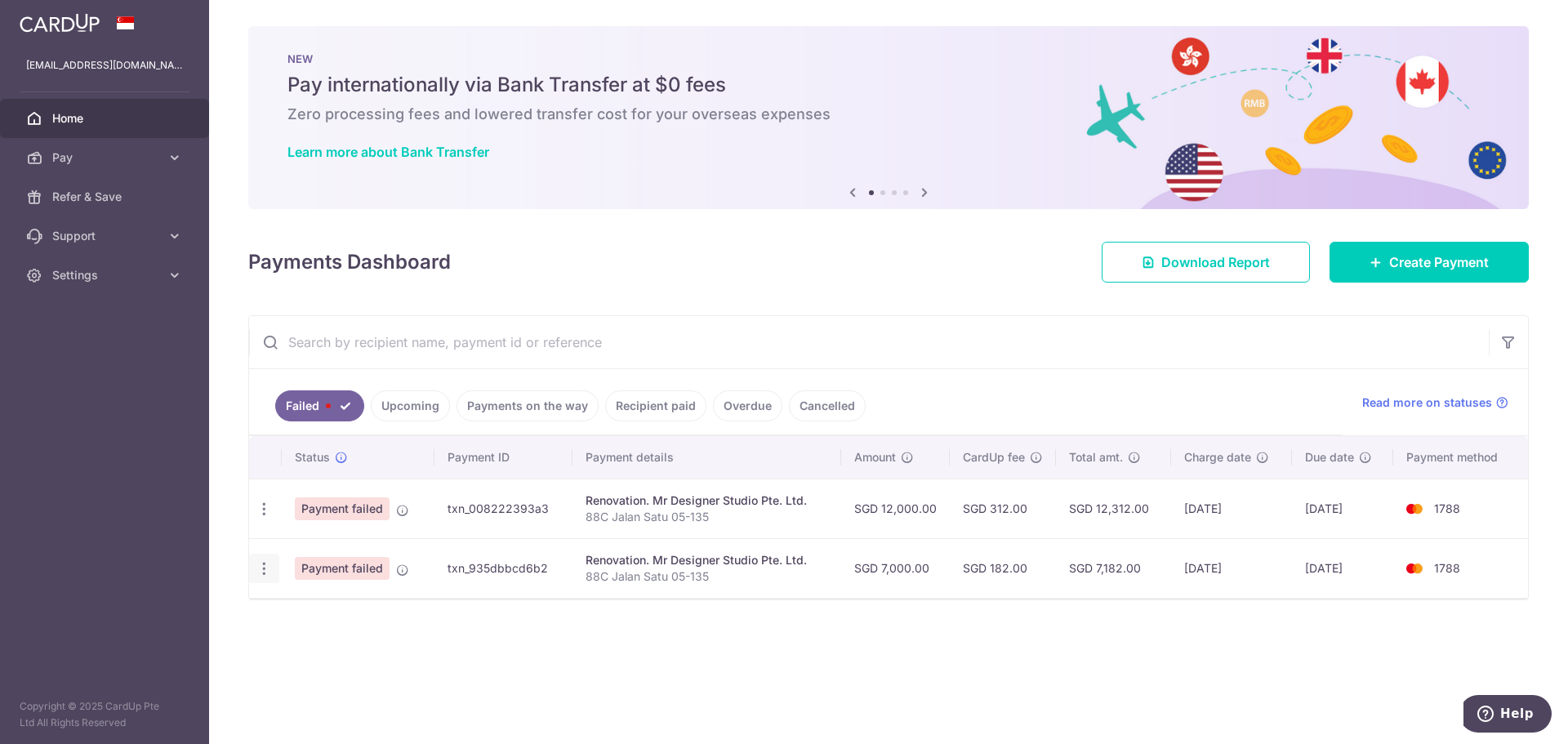
click at [270, 573] on icon "button" at bounding box center [265, 570] width 18 height 18
click at [1430, 596] on td "1788" at bounding box center [1461, 568] width 135 height 60
